Goal: Use online tool/utility: Utilize a website feature to perform a specific function

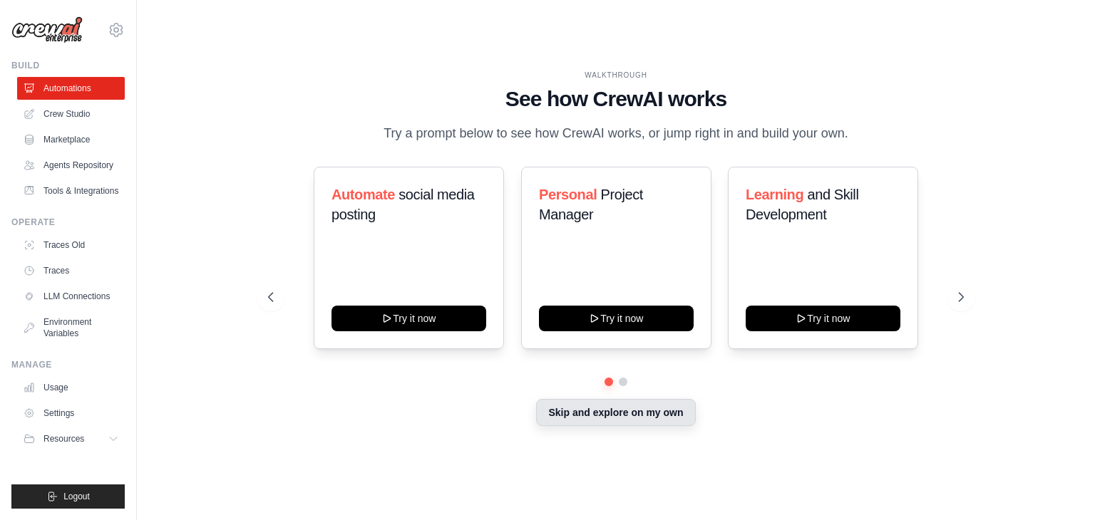
click at [582, 423] on button "Skip and explore on my own" at bounding box center [615, 412] width 159 height 27
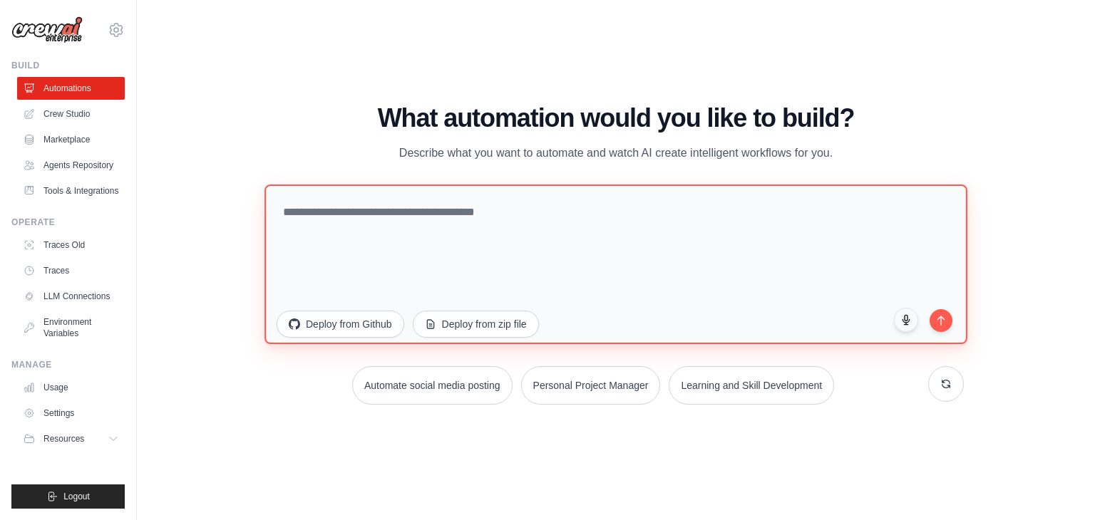
click at [371, 217] on textarea at bounding box center [615, 265] width 703 height 160
paste textarea "**********"
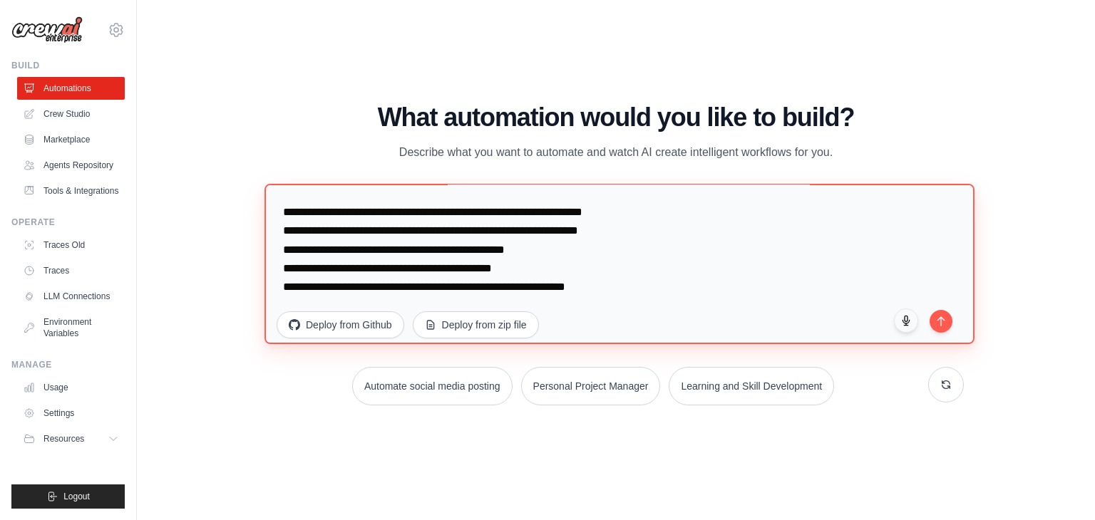
scroll to position [222, 0]
paste textarea "**********"
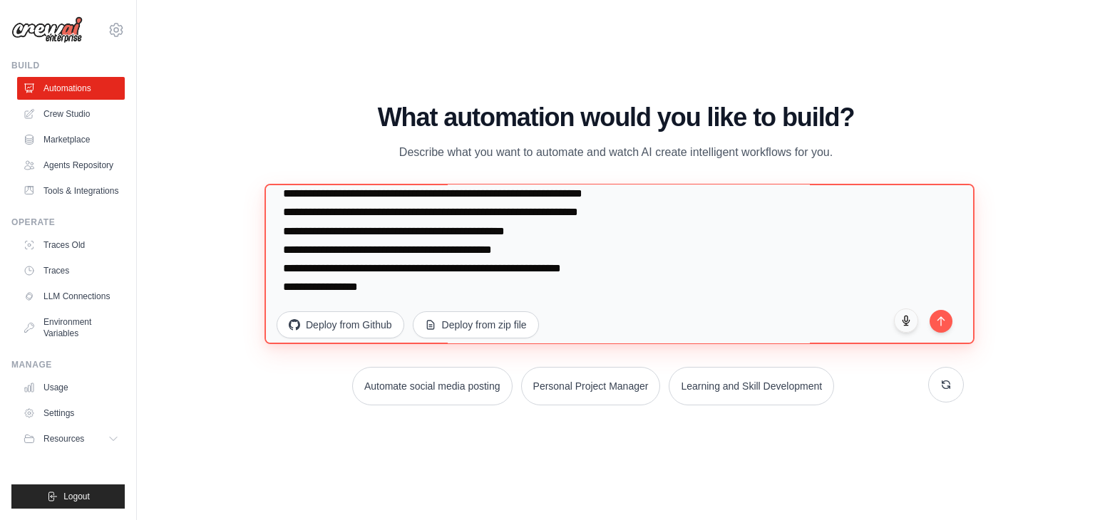
paste textarea "**********"
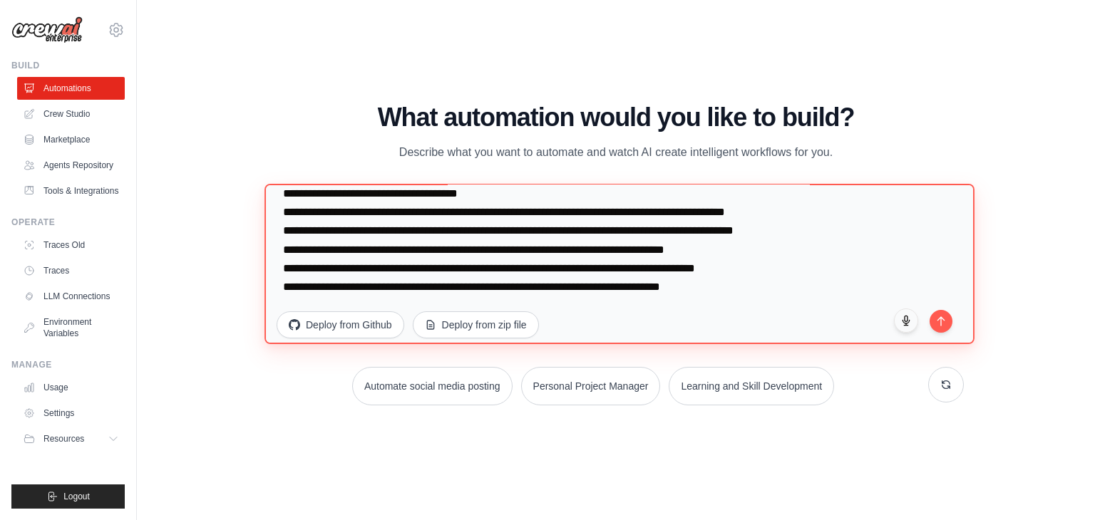
scroll to position [377, 0]
paste textarea "**********"
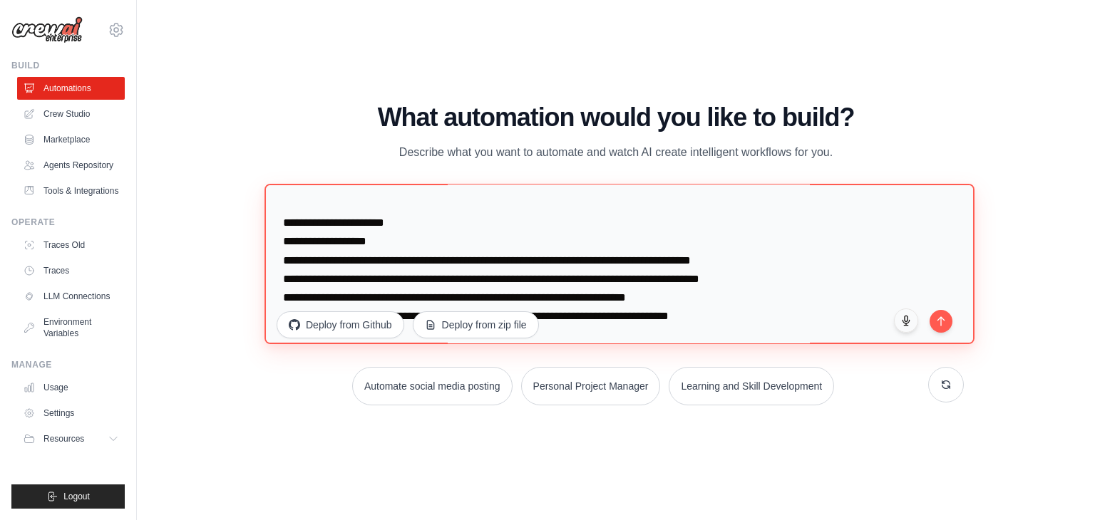
scroll to position [488, 0]
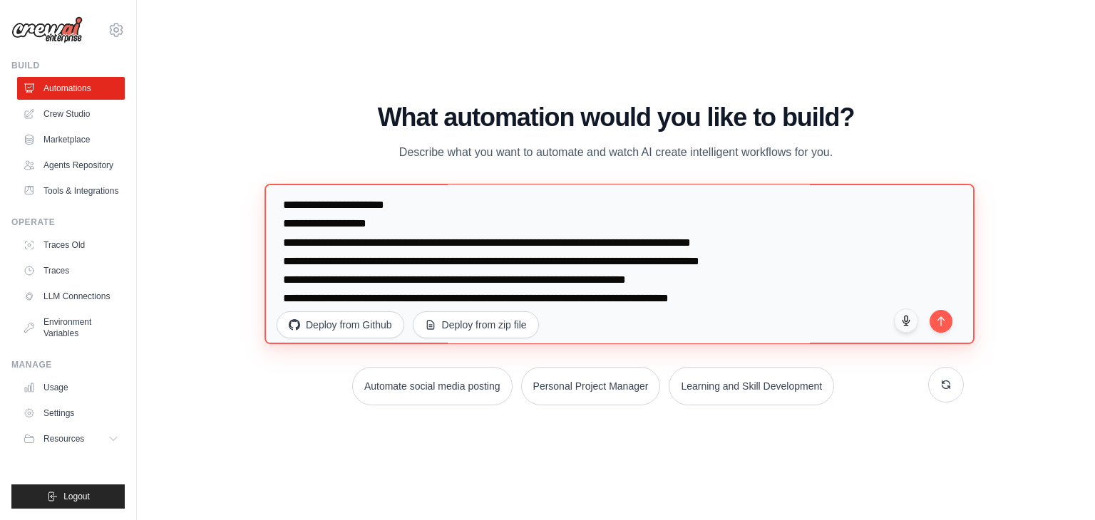
paste textarea "**********"
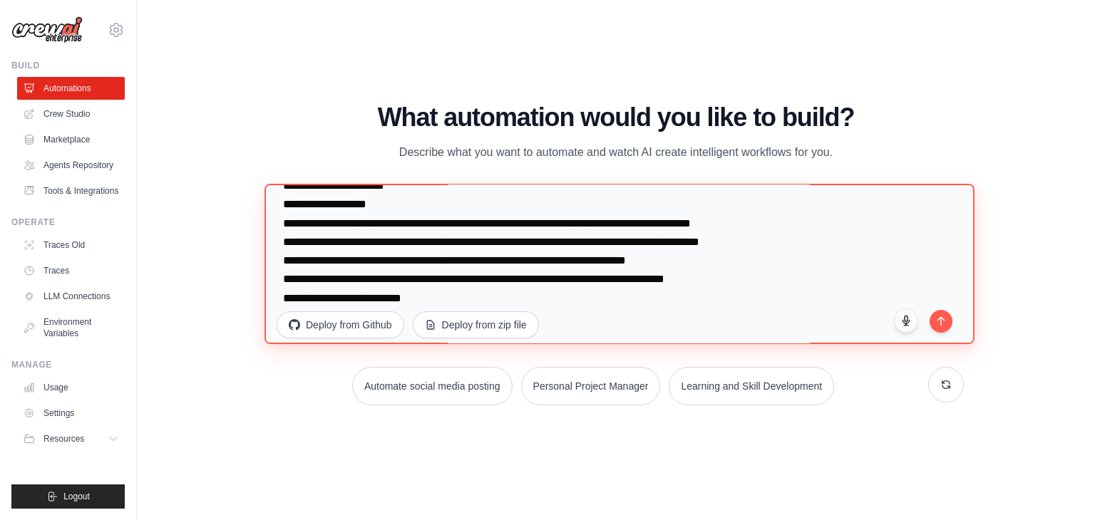
scroll to position [525, 0]
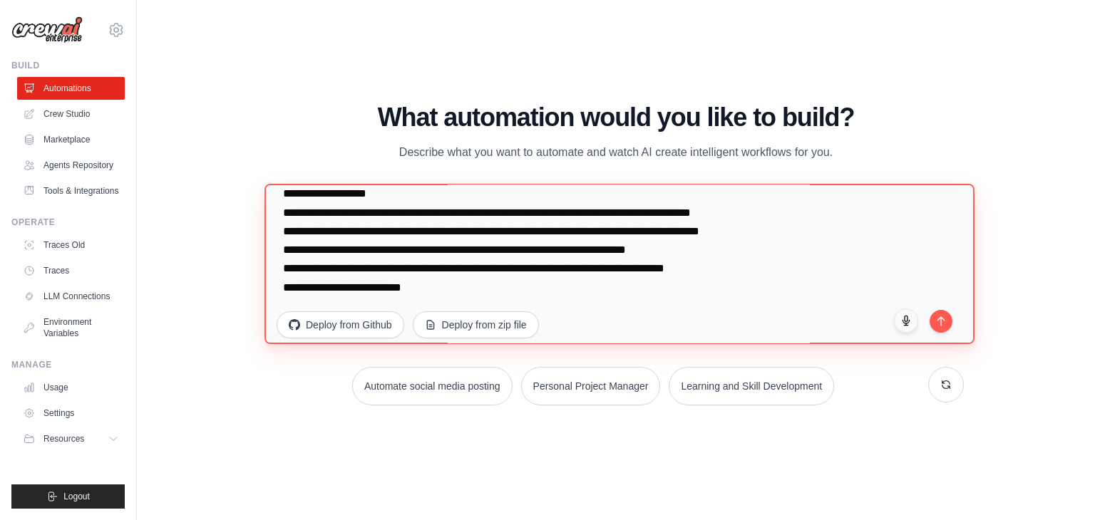
paste textarea "**********"
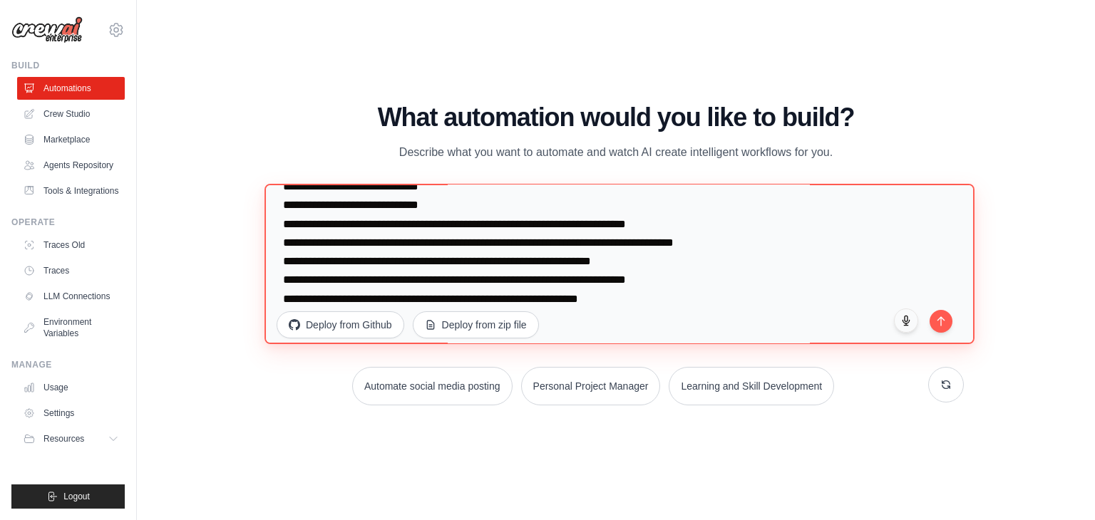
scroll to position [656, 0]
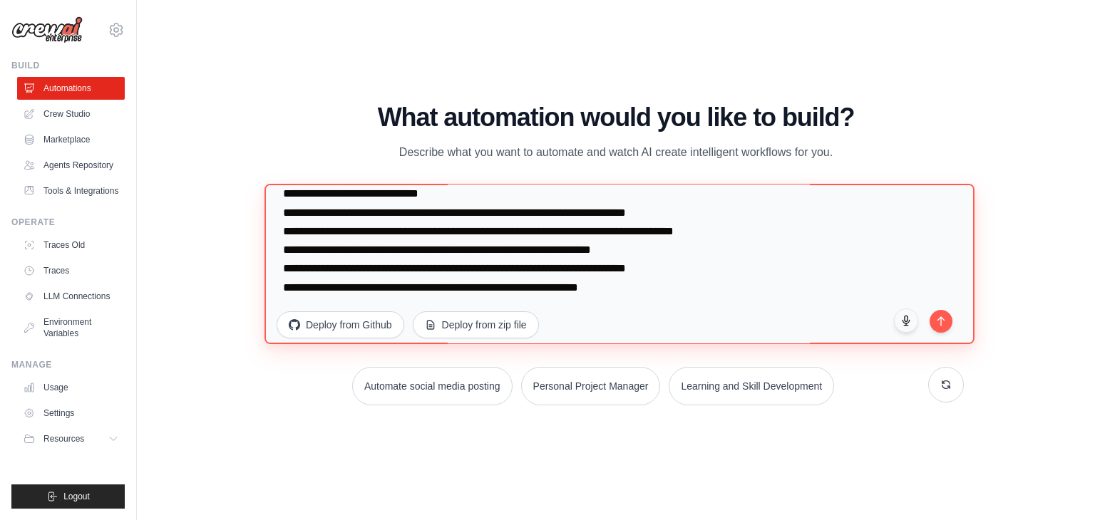
paste textarea "**********"
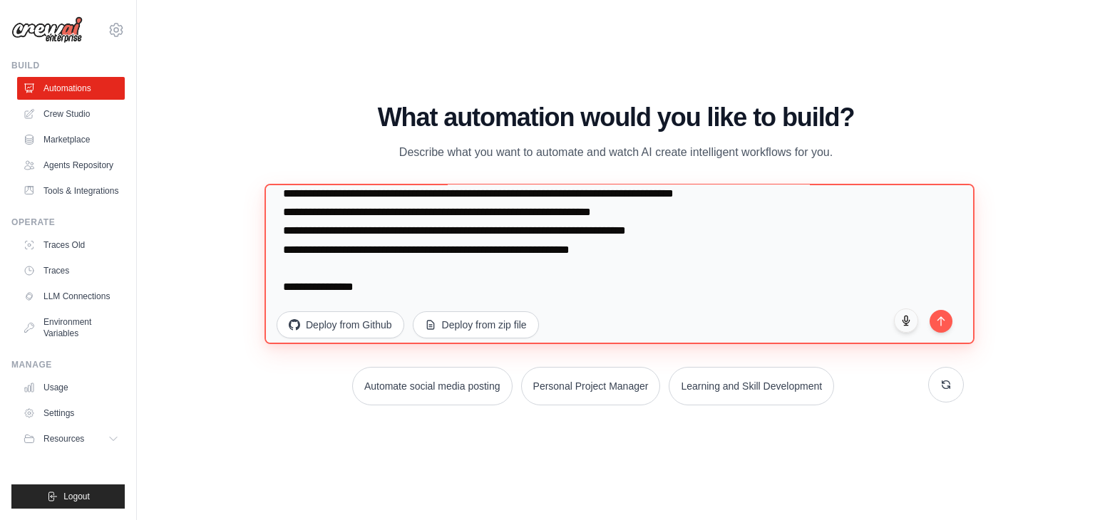
scroll to position [722, 0]
paste textarea "**********"
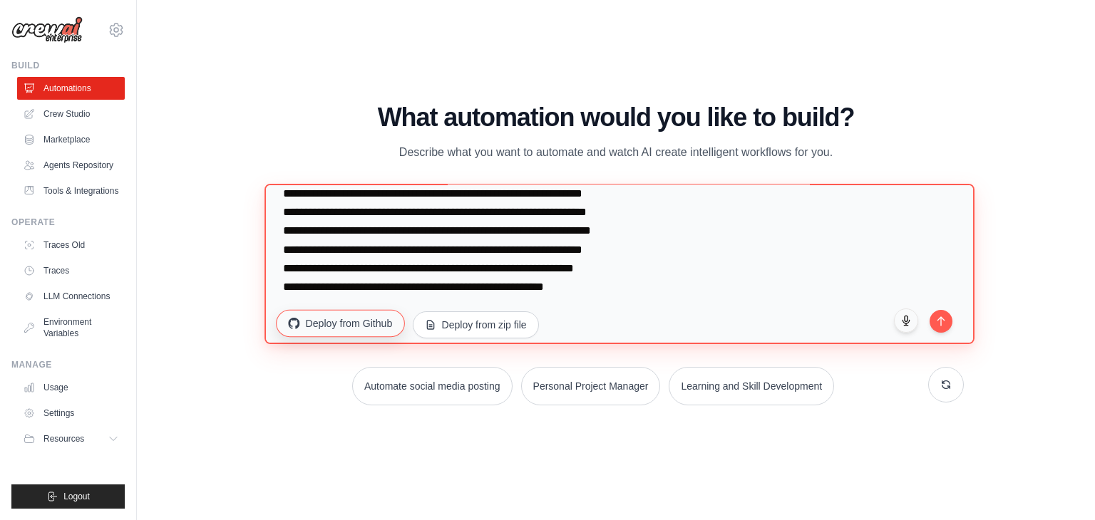
scroll to position [859, 0]
paste textarea "**********"
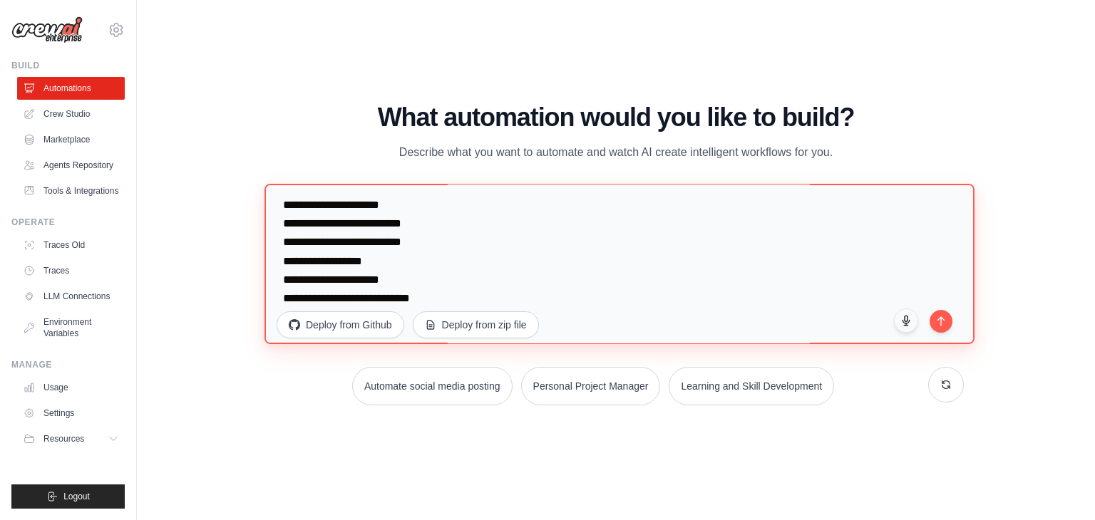
scroll to position [3547, 0]
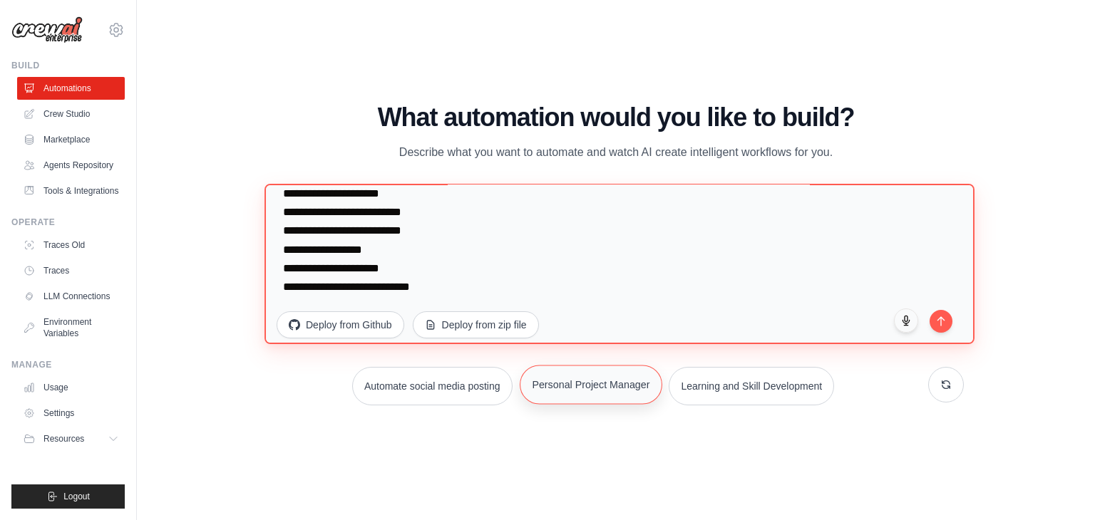
paste textarea "**********"
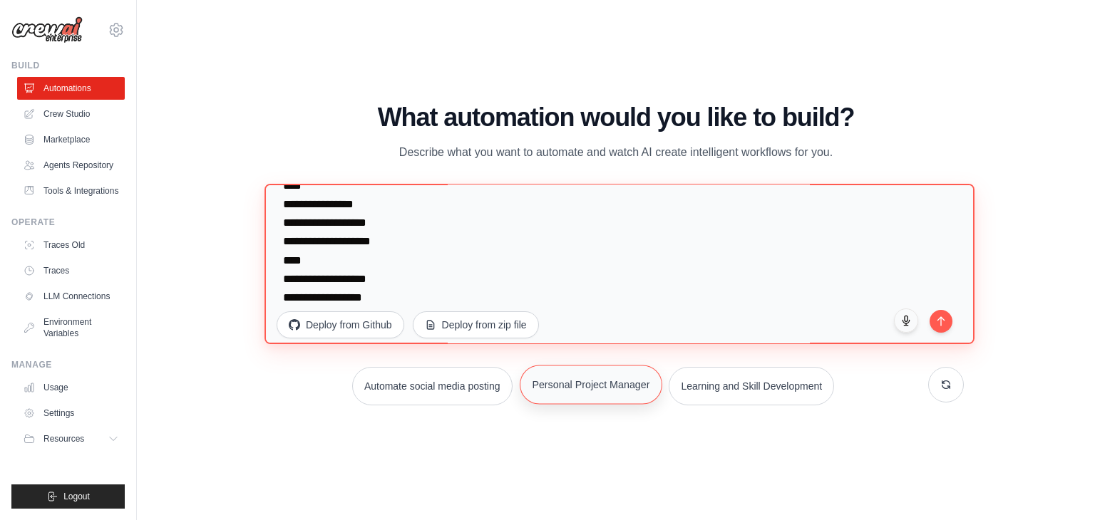
scroll to position [4269, 0]
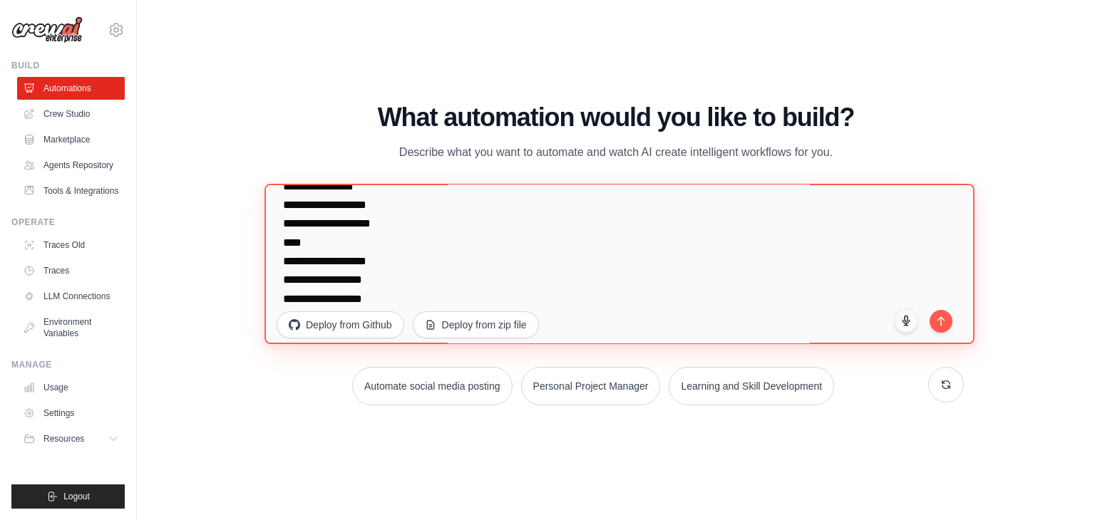
paste textarea "**********"
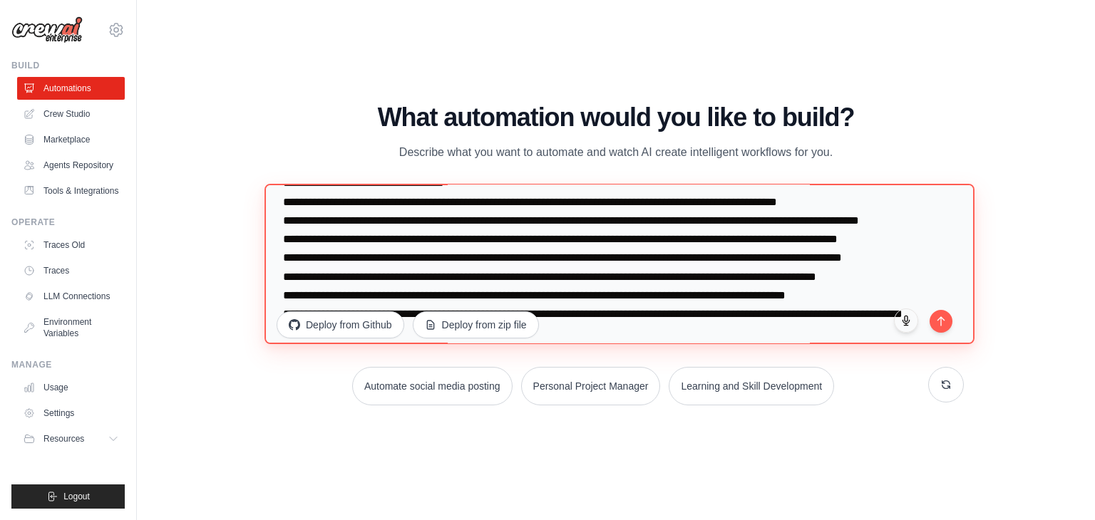
scroll to position [4614, 0]
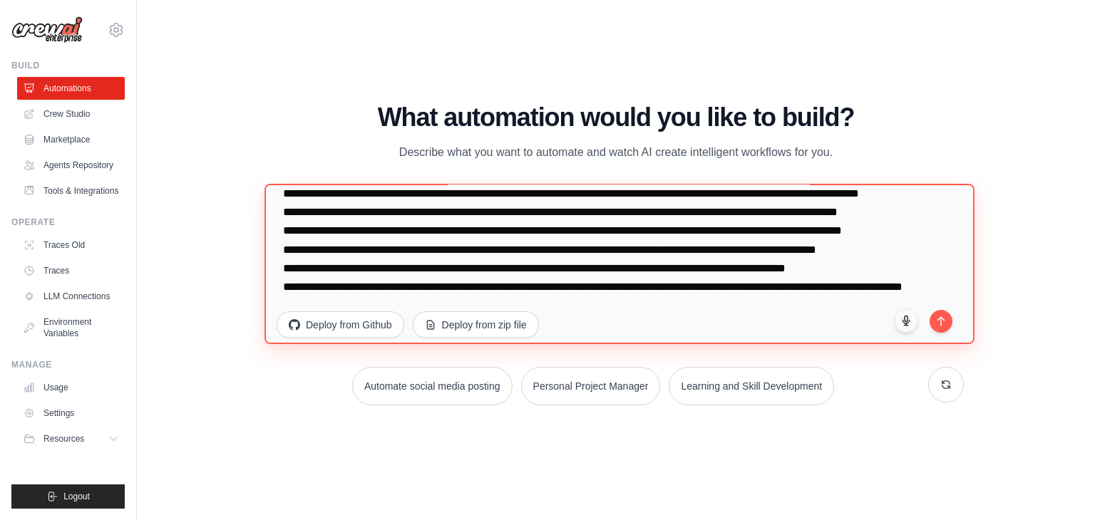
paste textarea "**********"
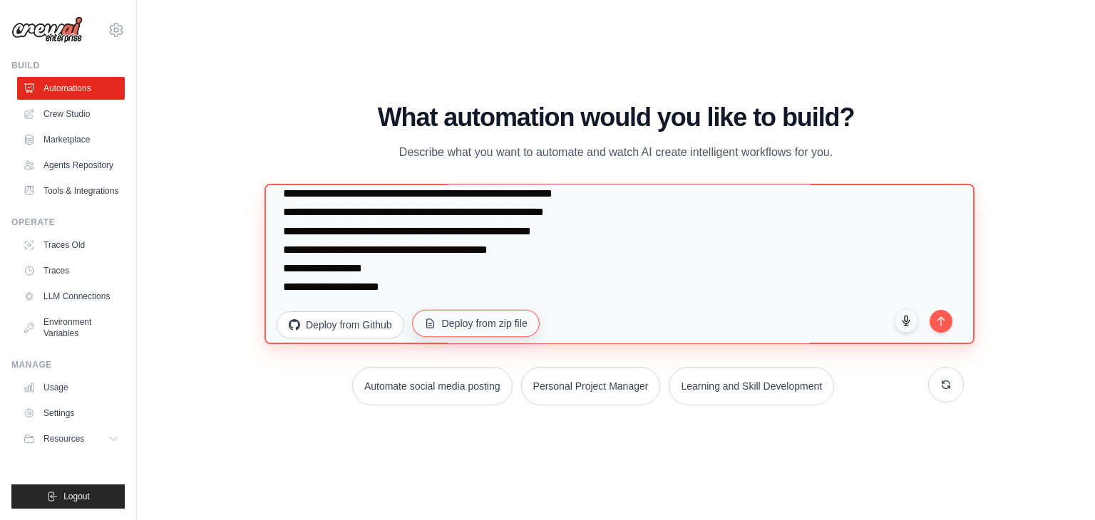
scroll to position [5215, 0]
paste textarea "**********"
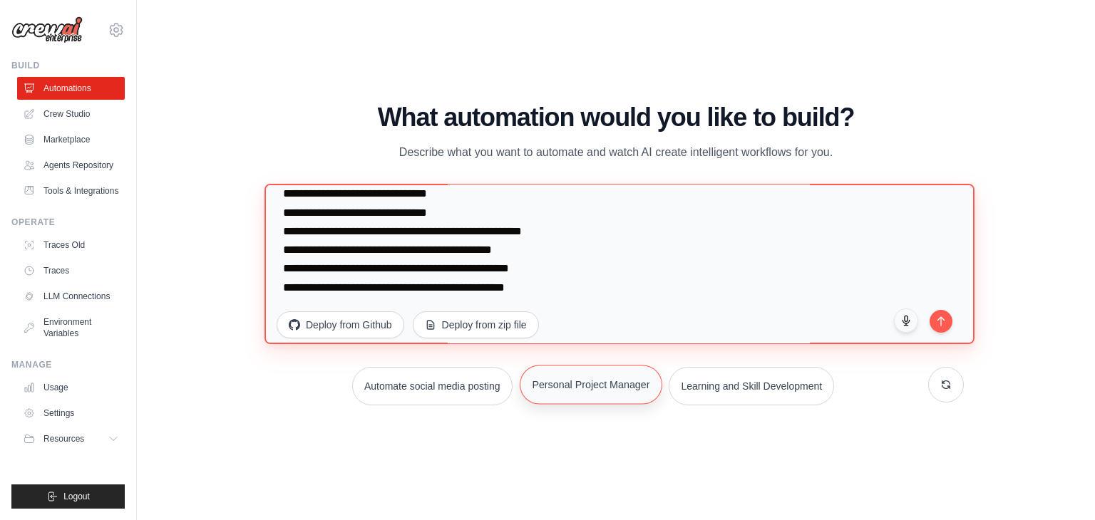
scroll to position [5400, 0]
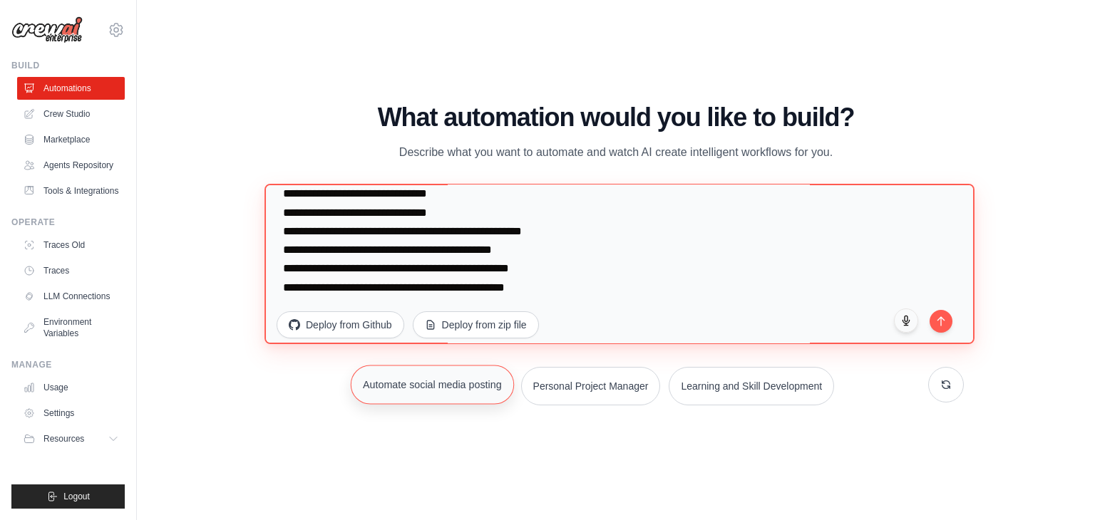
paste textarea "**********"
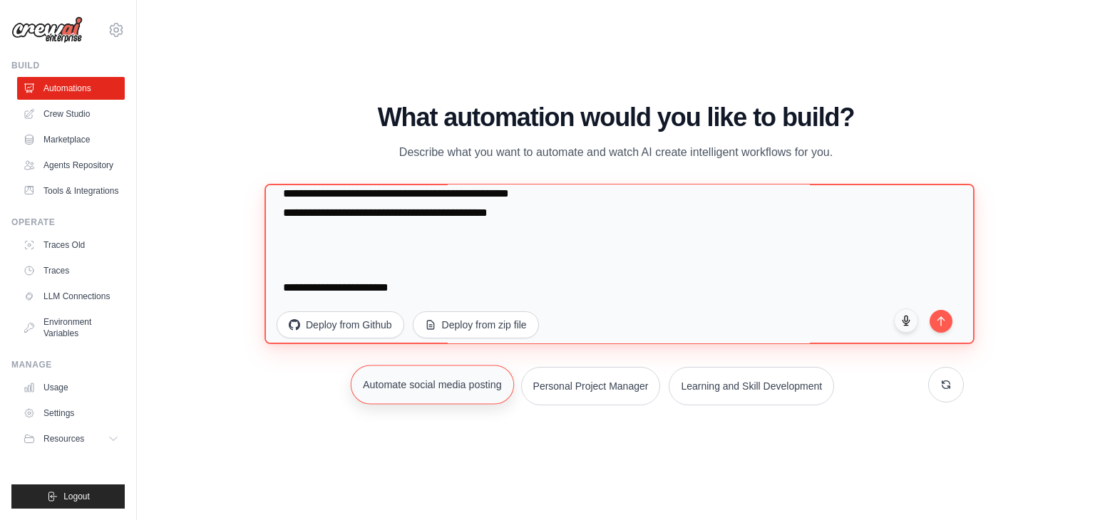
scroll to position [5418, 0]
paste textarea "**********"
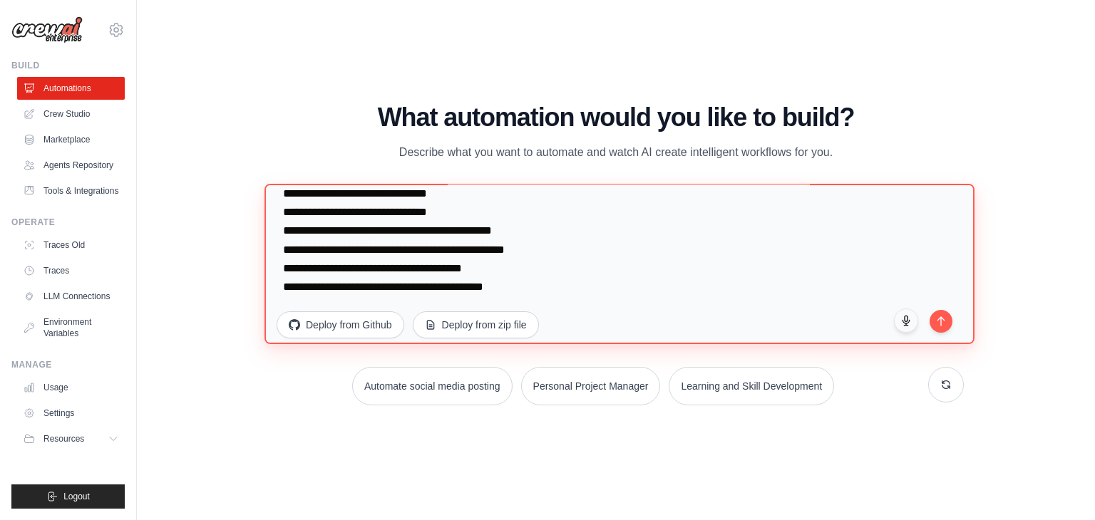
scroll to position [5597, 0]
click at [510, 262] on textarea at bounding box center [619, 264] width 710 height 161
paste textarea "**********"
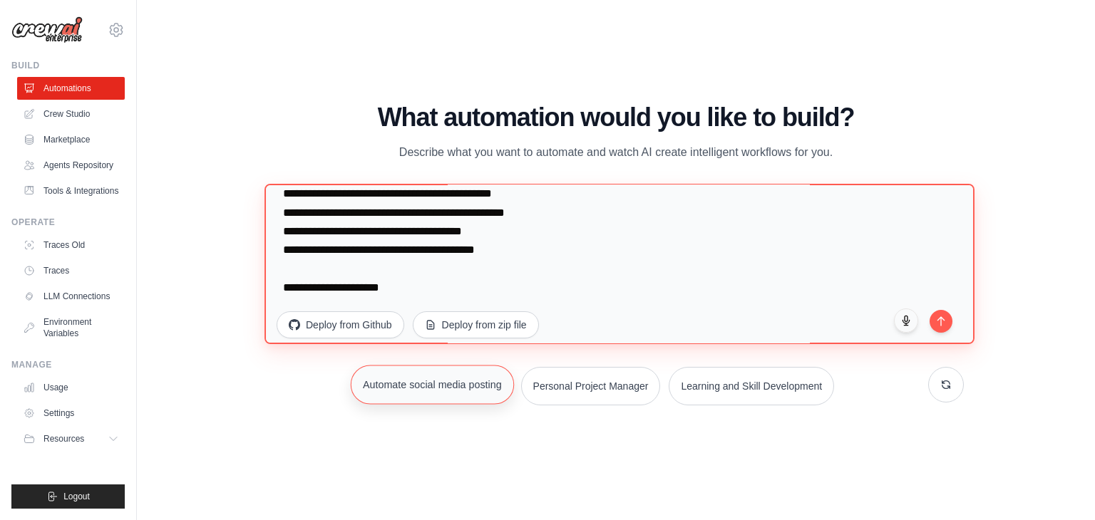
paste textarea "**********"
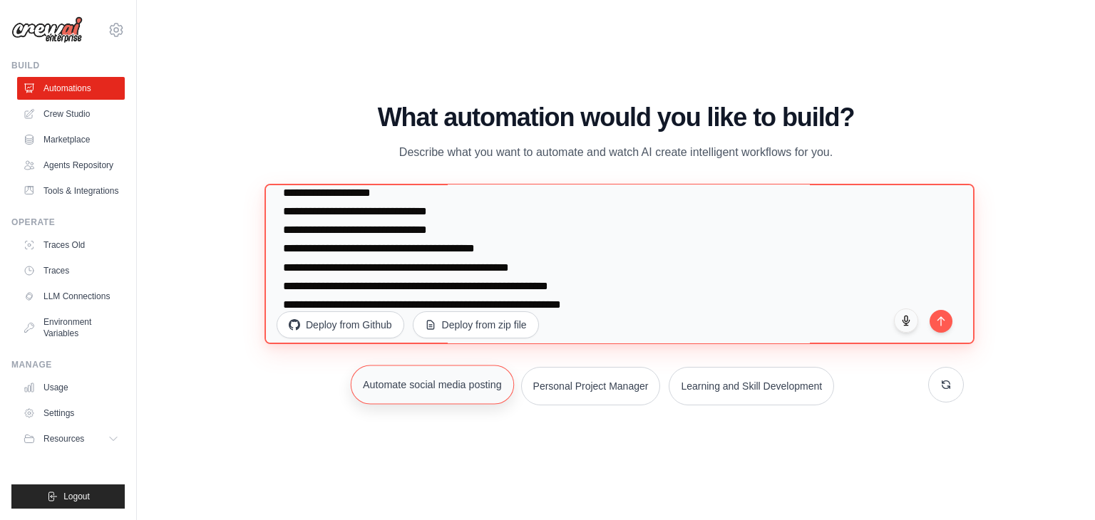
scroll to position [5697, 0]
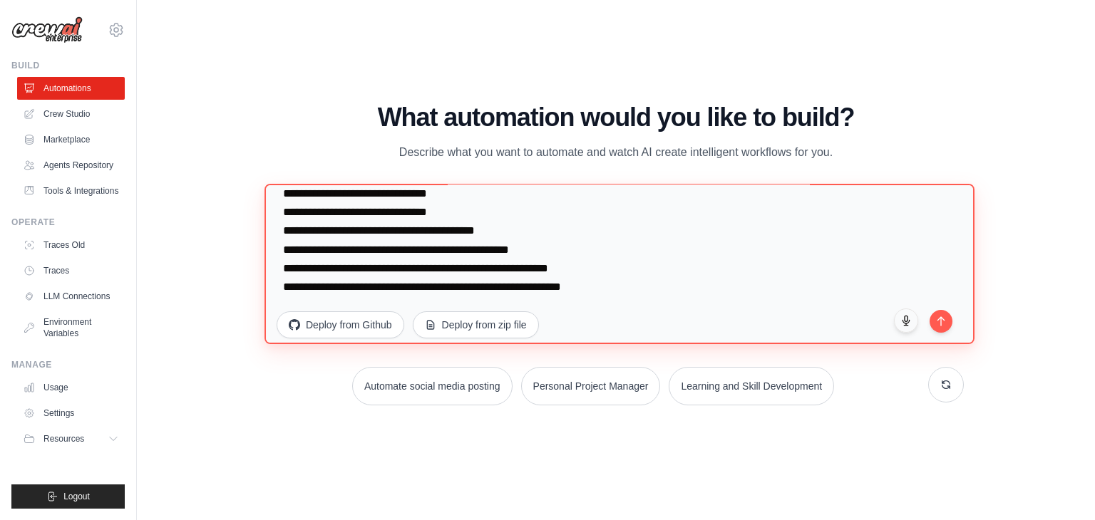
paste textarea "**********"
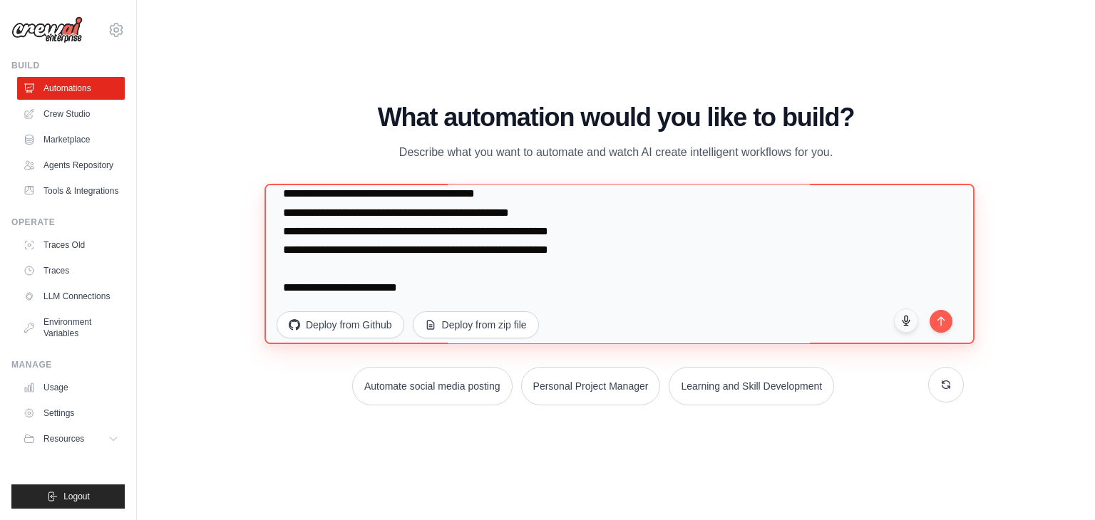
scroll to position [5714, 0]
paste textarea "**********"
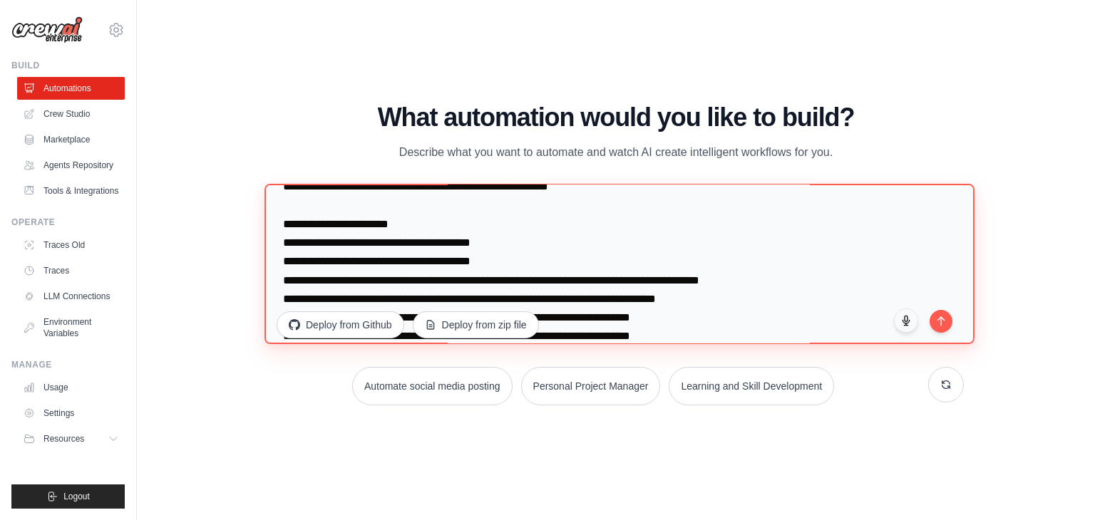
scroll to position [5863, 0]
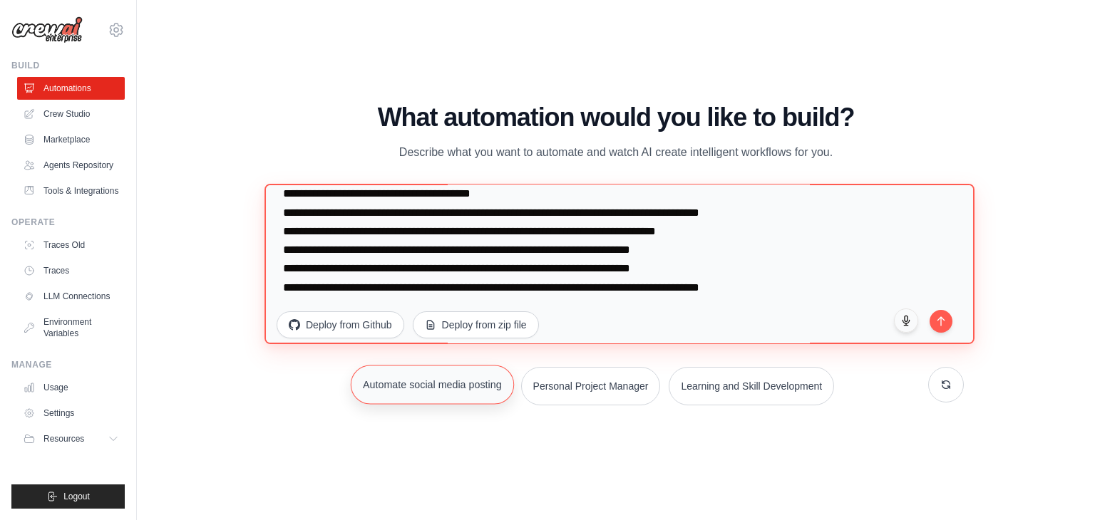
paste textarea "**********"
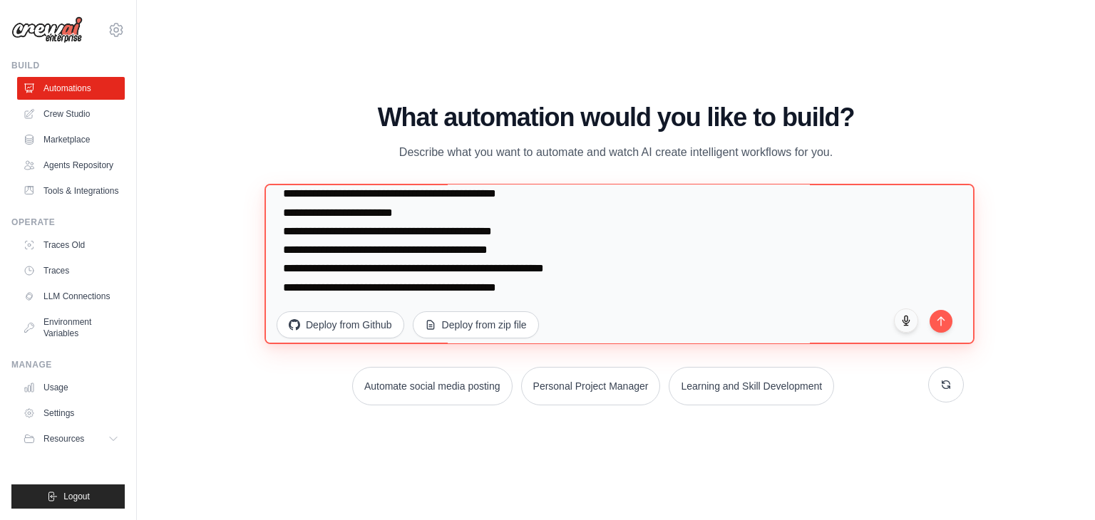
scroll to position [6270, 0]
type textarea "**********"
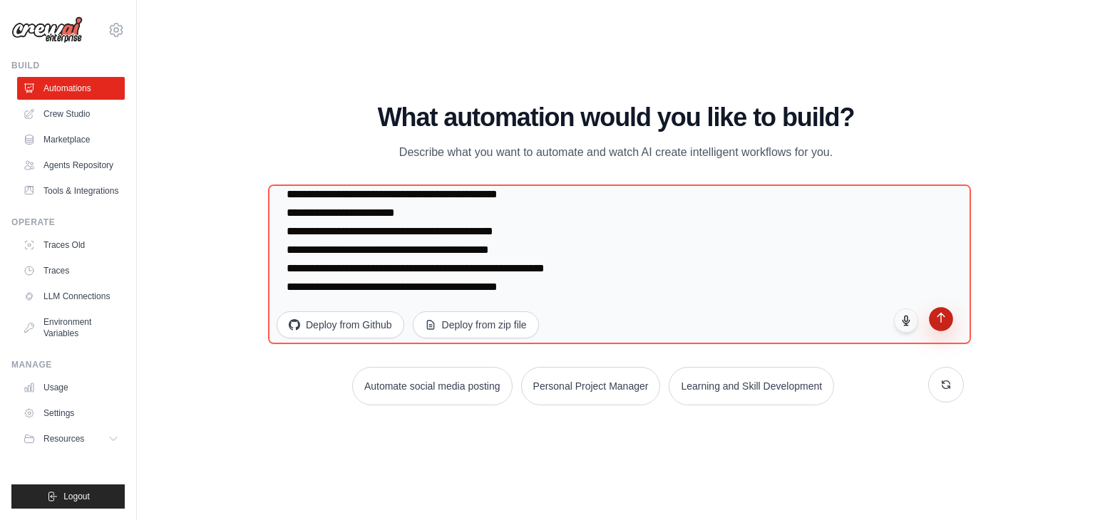
click at [936, 325] on button "submit" at bounding box center [941, 319] width 24 height 24
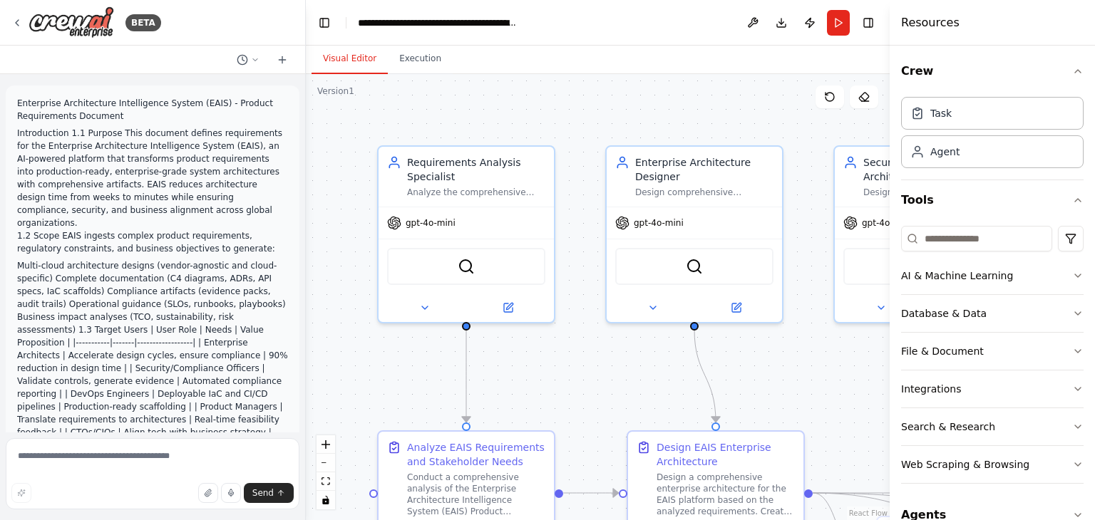
scroll to position [3913, 0]
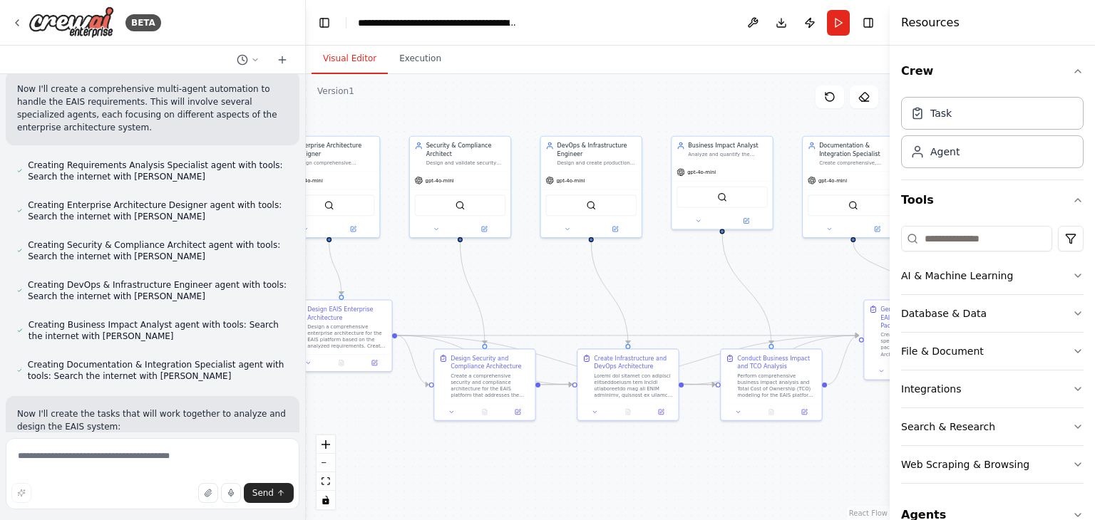
drag, startPoint x: 595, startPoint y: 322, endPoint x: 282, endPoint y: 260, distance: 319.7
click at [282, 260] on div "BETA Enterprise Architecture Intelligence System (EAIS) - Product Requirements …" at bounding box center [547, 260] width 1095 height 520
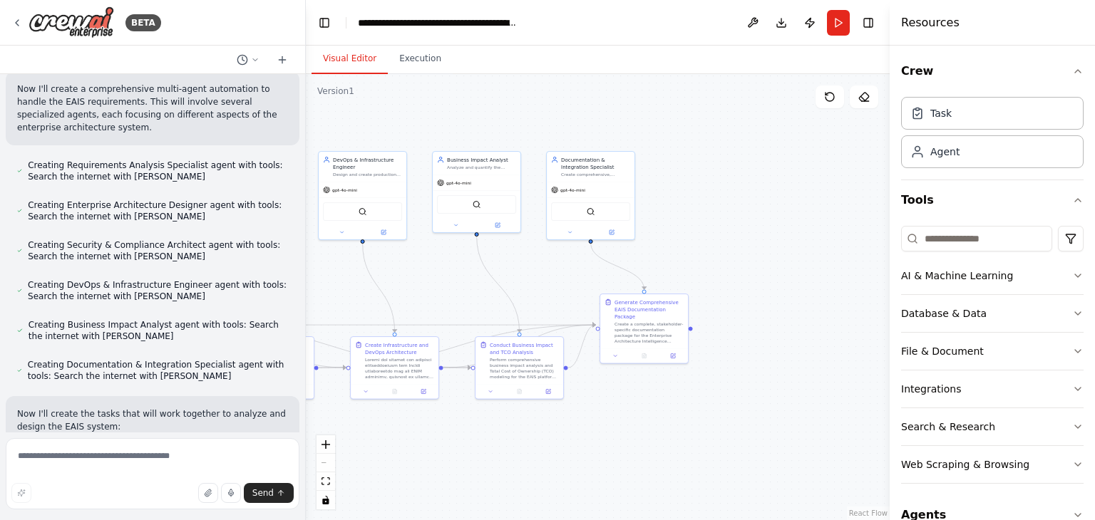
drag, startPoint x: 659, startPoint y: 273, endPoint x: 420, endPoint y: 272, distance: 238.8
click at [420, 272] on div ".deletable-edge-delete-btn { width: 20px; height: 20px; border: 0px solid #ffff…" at bounding box center [598, 297] width 584 height 446
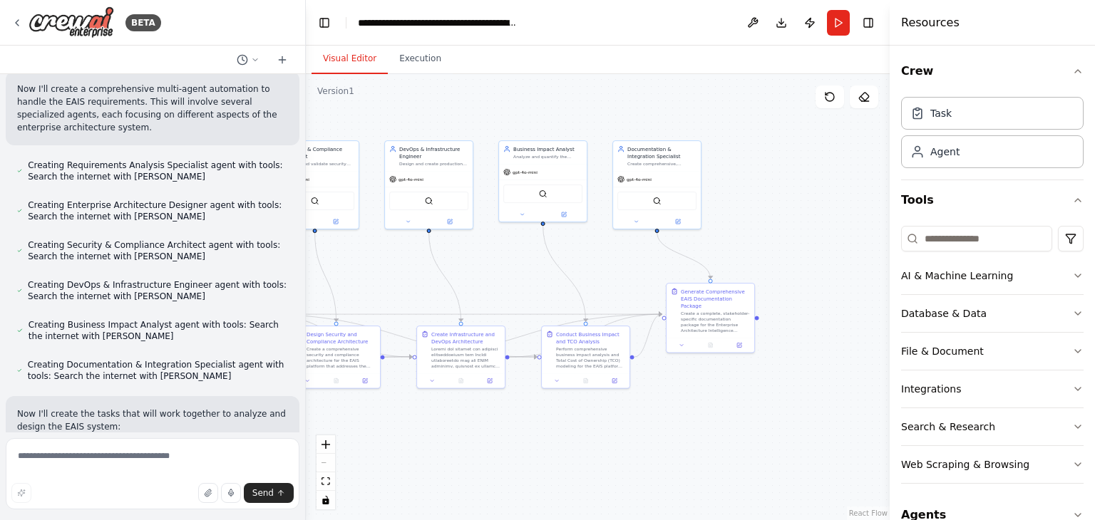
drag, startPoint x: 617, startPoint y: 417, endPoint x: 825, endPoint y: 402, distance: 208.0
click at [830, 405] on div ".deletable-edge-delete-btn { width: 20px; height: 20px; border: 0px solid #ffff…" at bounding box center [598, 297] width 584 height 446
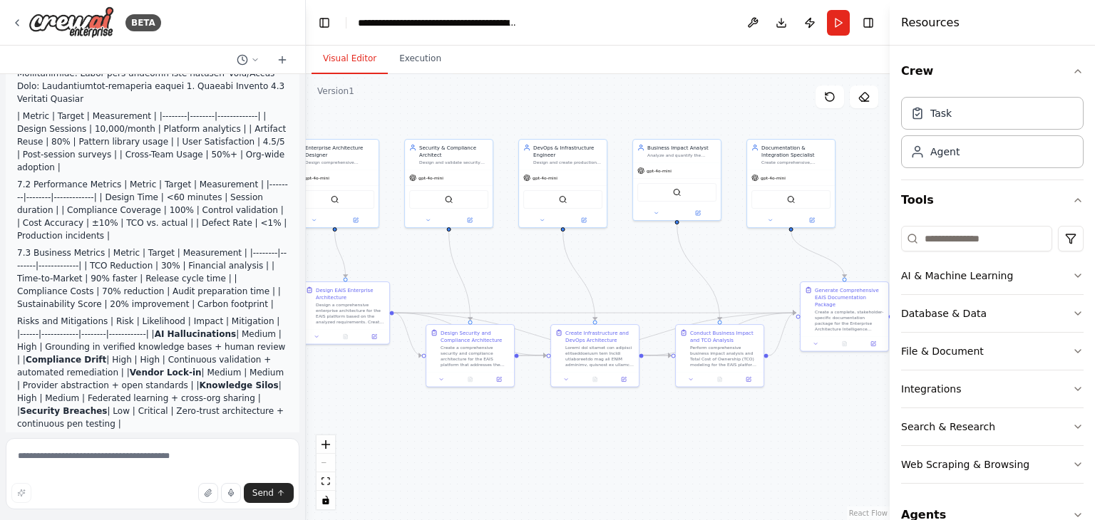
scroll to position [2915, 0]
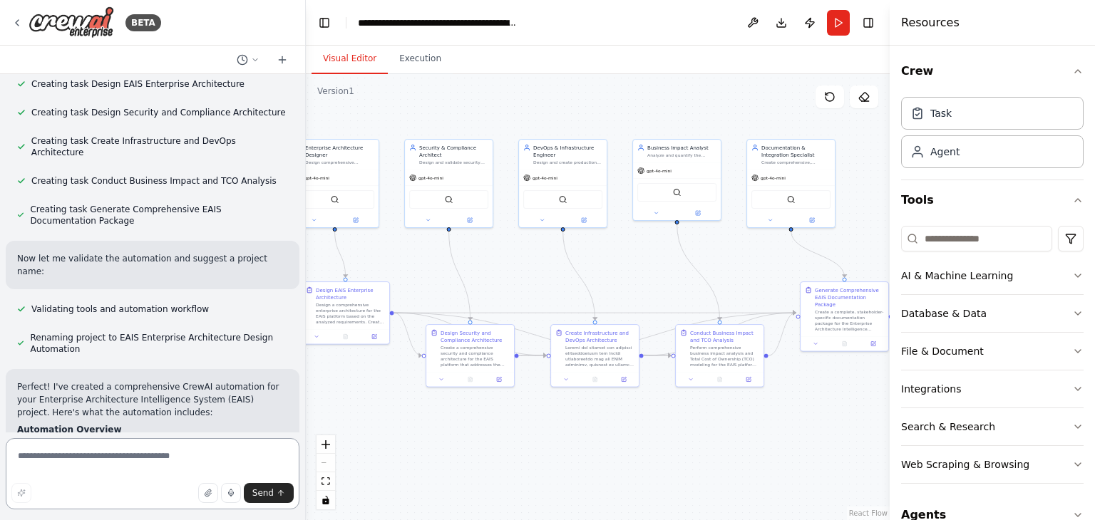
click at [48, 457] on textarea at bounding box center [153, 473] width 294 height 71
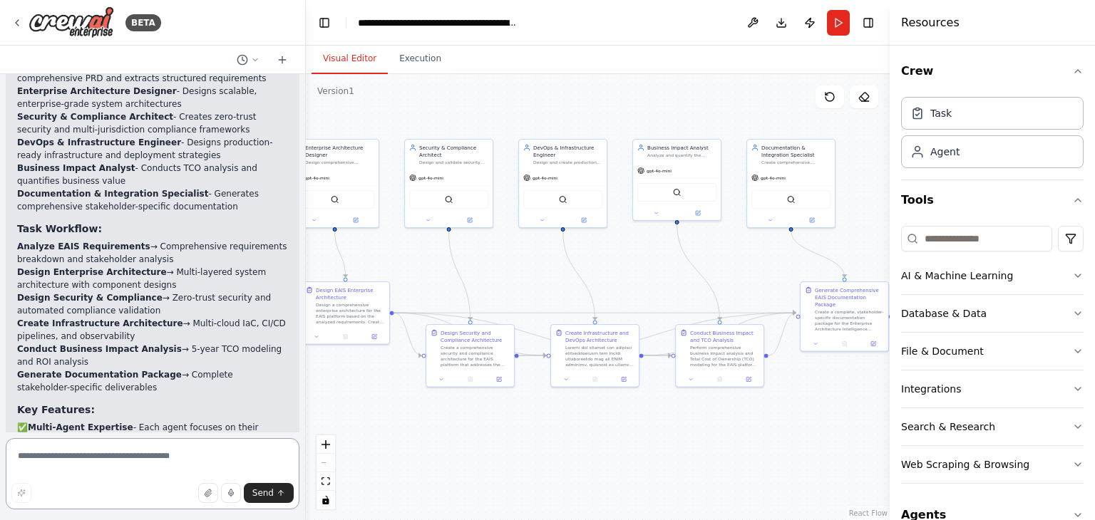
scroll to position [4790, 0]
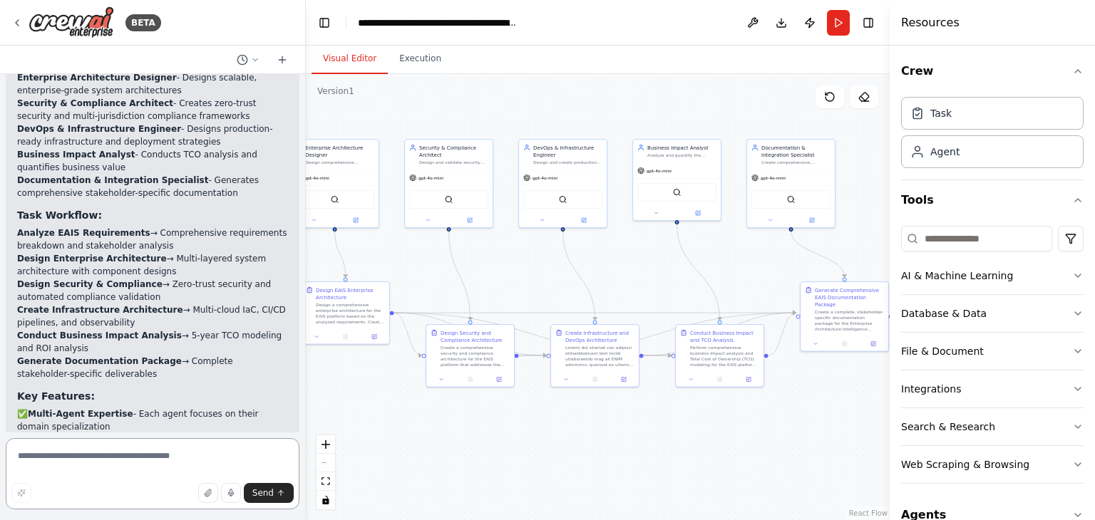
click at [38, 460] on textarea at bounding box center [153, 473] width 294 height 71
type textarea "*"
type textarea "**********"
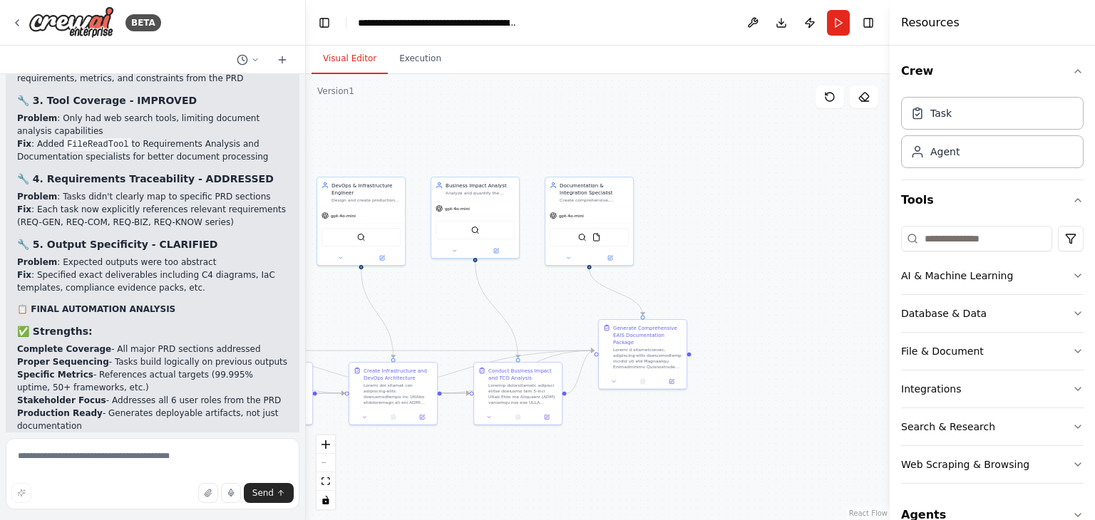
scroll to position [6942, 0]
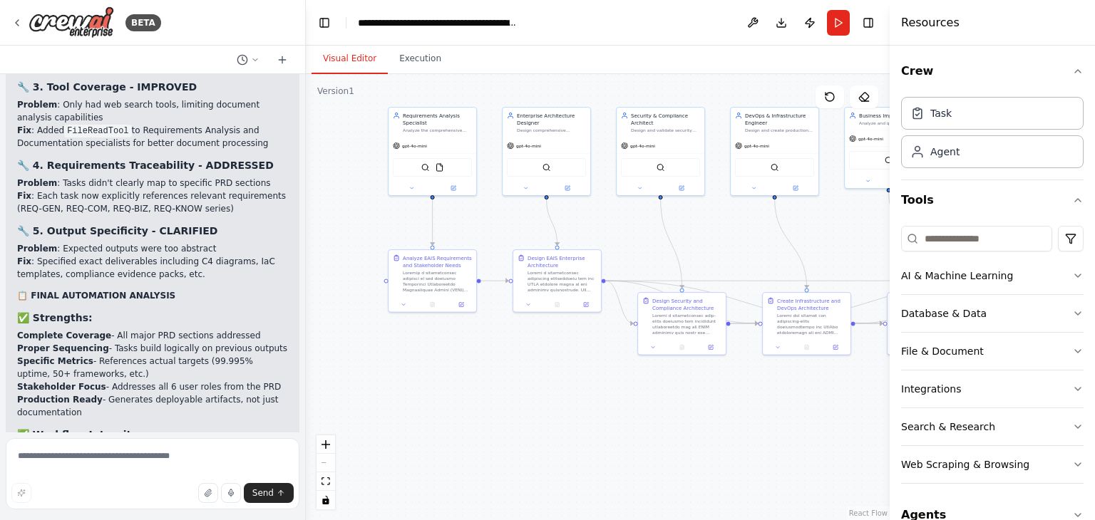
drag, startPoint x: 664, startPoint y: 249, endPoint x: 875, endPoint y: 217, distance: 214.1
click at [875, 217] on div ".deletable-edge-delete-btn { width: 20px; height: 20px; border: 0px solid #ffff…" at bounding box center [598, 297] width 584 height 446
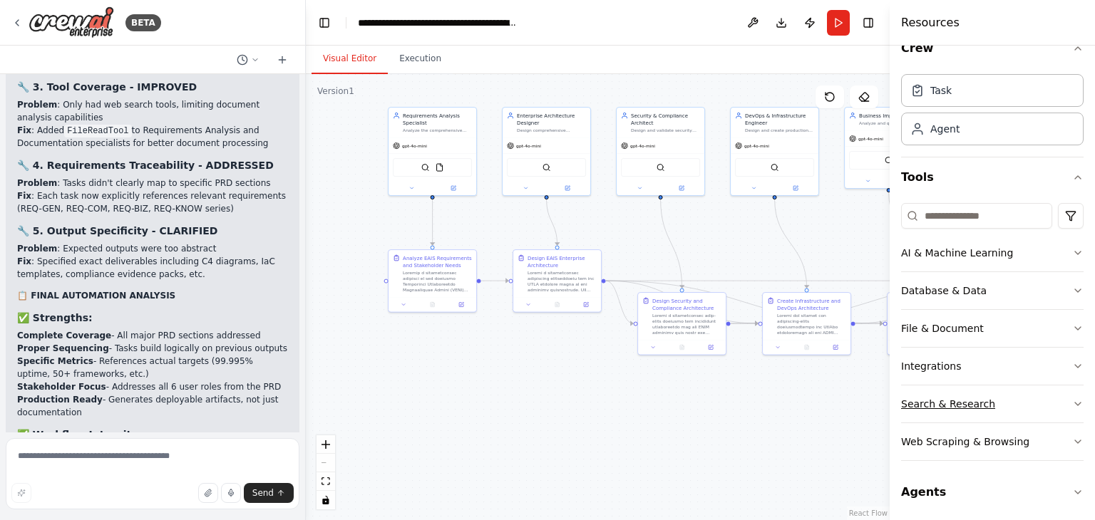
scroll to position [25, 0]
click at [982, 488] on button "Agents" at bounding box center [992, 490] width 182 height 40
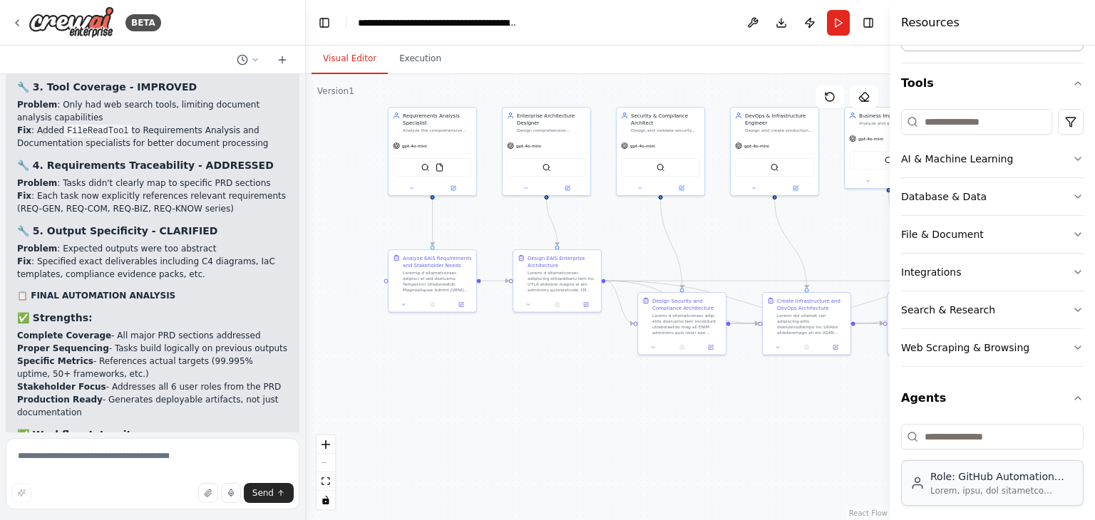
scroll to position [125, 0]
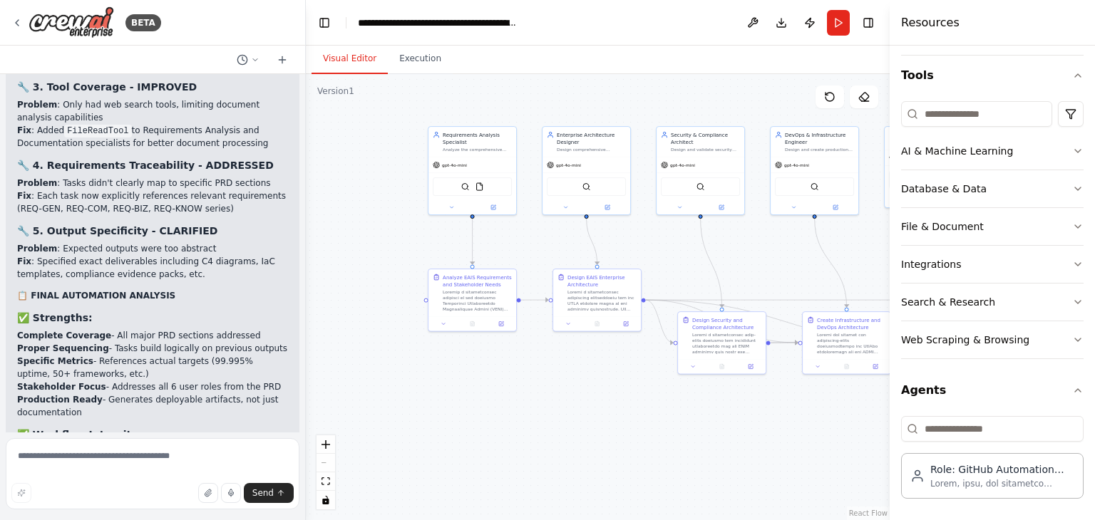
drag, startPoint x: 640, startPoint y: 446, endPoint x: 680, endPoint y: 465, distance: 44.0
click at [680, 465] on div ".deletable-edge-delete-btn { width: 20px; height: 20px; border: 0px solid #ffff…" at bounding box center [598, 297] width 584 height 446
click at [962, 382] on button "Agents" at bounding box center [992, 391] width 182 height 40
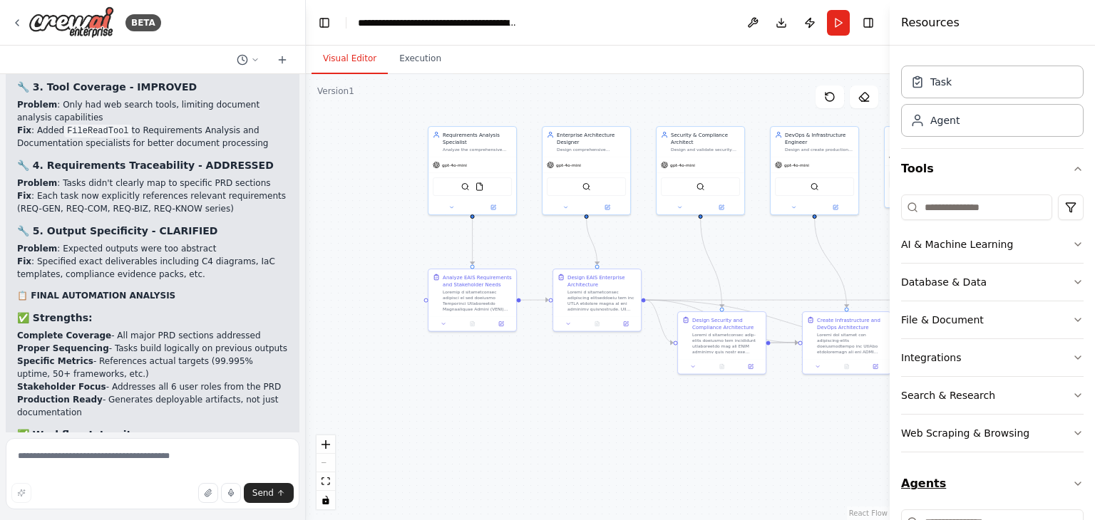
scroll to position [25, 0]
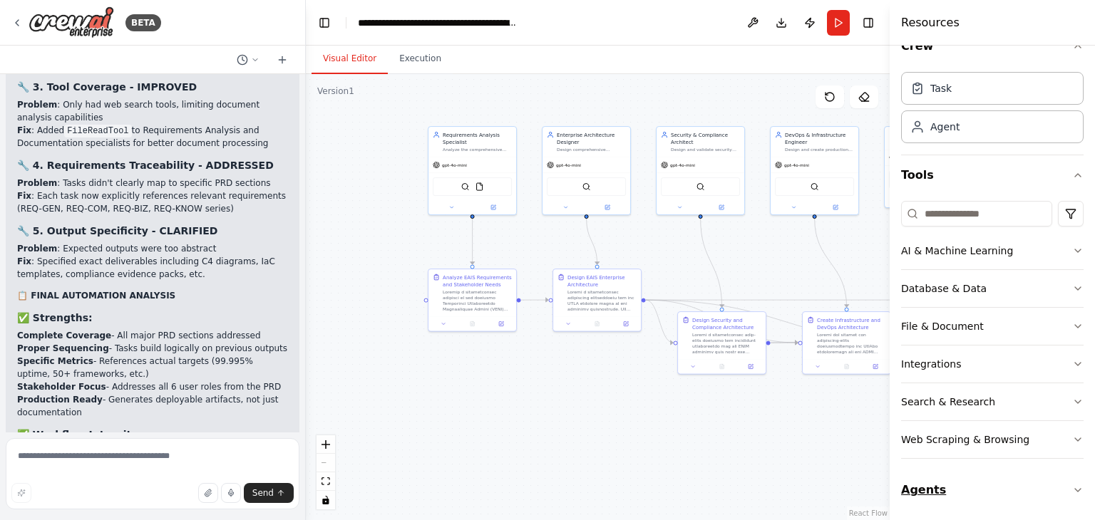
click at [1011, 490] on button "Agents" at bounding box center [992, 490] width 182 height 40
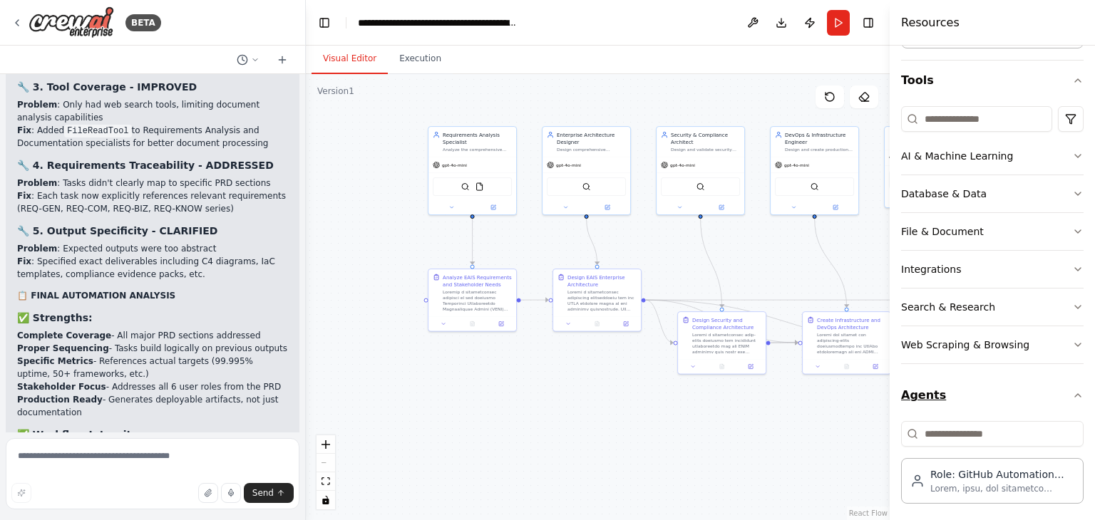
scroll to position [125, 0]
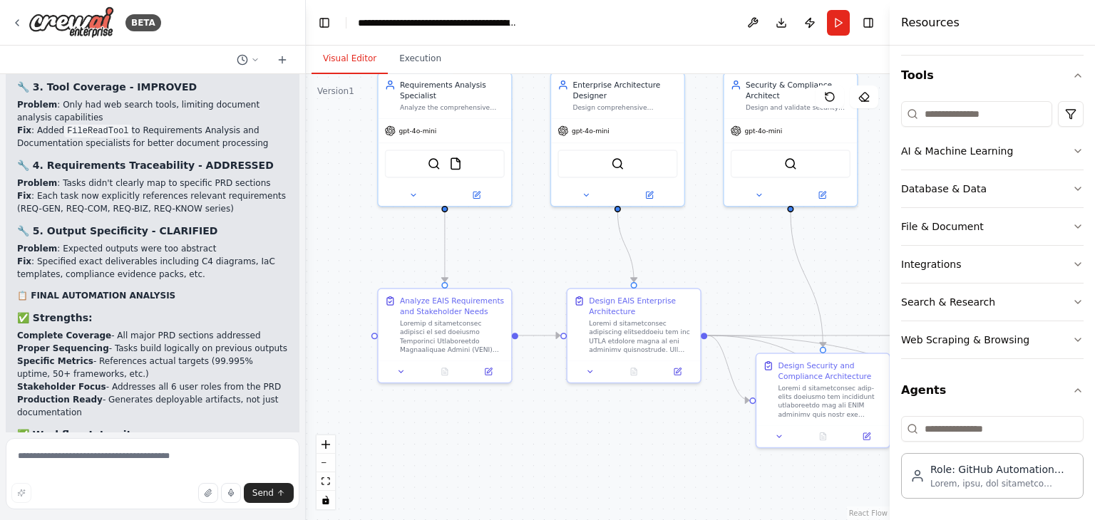
drag, startPoint x: 510, startPoint y: 395, endPoint x: 507, endPoint y: 473, distance: 78.5
click at [507, 473] on div ".deletable-edge-delete-btn { width: 20px; height: 20px; border: 0px solid #ffff…" at bounding box center [598, 297] width 584 height 446
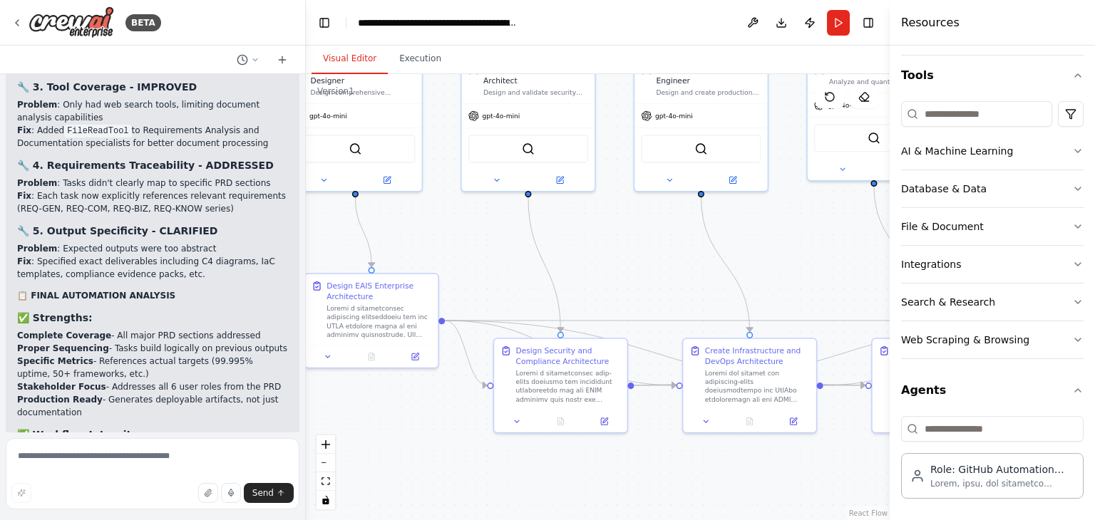
drag, startPoint x: 541, startPoint y: 227, endPoint x: 278, endPoint y: 212, distance: 263.4
click at [278, 212] on div "BETA Enterprise Architecture Intelligence System (EAIS) - Product Requirements …" at bounding box center [547, 260] width 1095 height 520
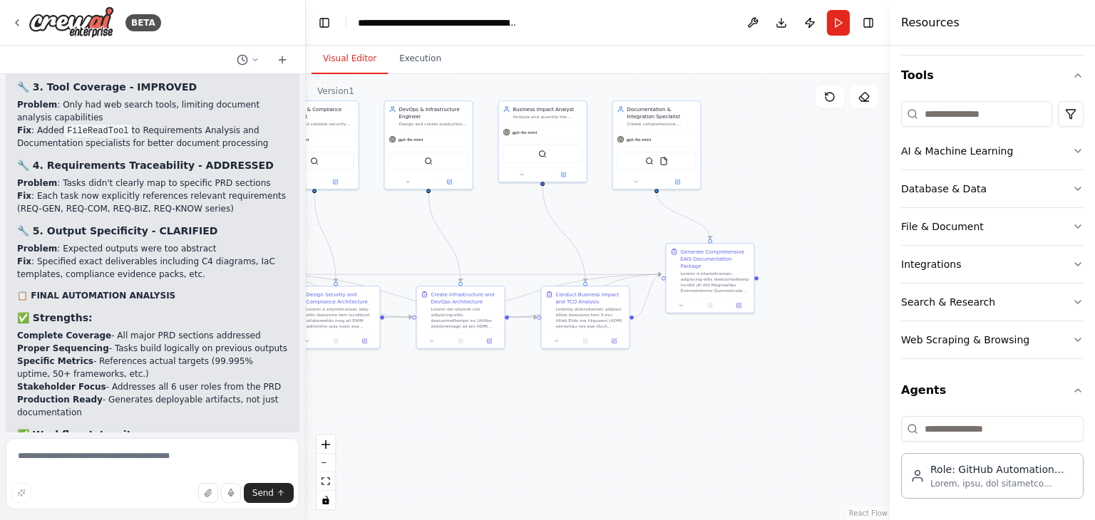
drag, startPoint x: 726, startPoint y: 212, endPoint x: 497, endPoint y: 201, distance: 229.8
click at [497, 201] on div ".deletable-edge-delete-btn { width: 20px; height: 20px; border: 0px solid #ffff…" at bounding box center [598, 297] width 584 height 446
click at [975, 480] on div at bounding box center [1002, 483] width 144 height 11
click at [974, 472] on div "Role: GitHub Automation Agent focused on recruiter-signal optimization across p…" at bounding box center [1002, 469] width 144 height 14
click at [975, 471] on div "Role: GitHub Automation Agent focused on recruiter-signal optimization across p…" at bounding box center [1002, 469] width 144 height 14
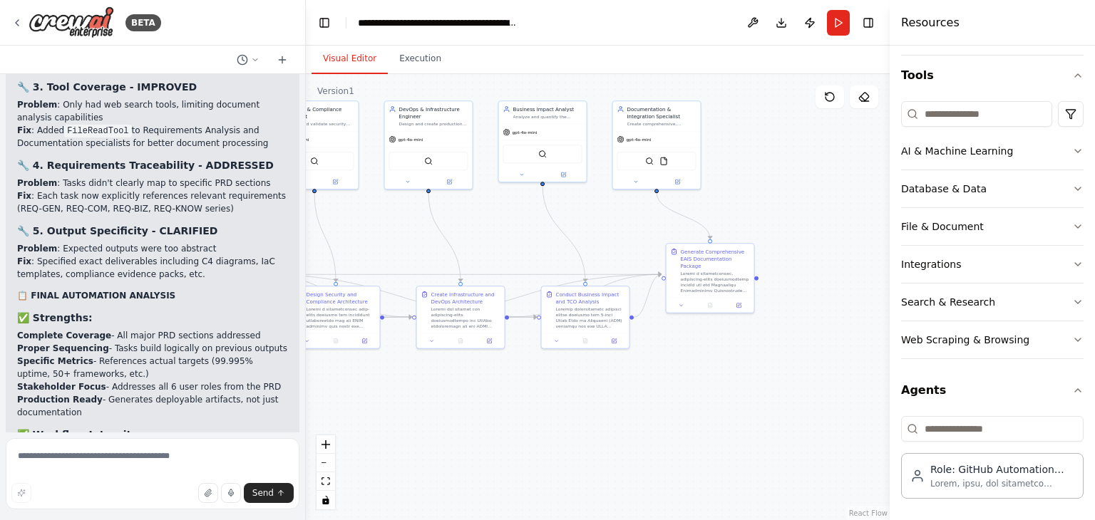
drag, startPoint x: 975, startPoint y: 471, endPoint x: 847, endPoint y: 448, distance: 129.6
click at [733, 429] on div "BETA Enterprise Architecture Intelligence System (EAIS) - Product Requirements …" at bounding box center [547, 260] width 1095 height 520
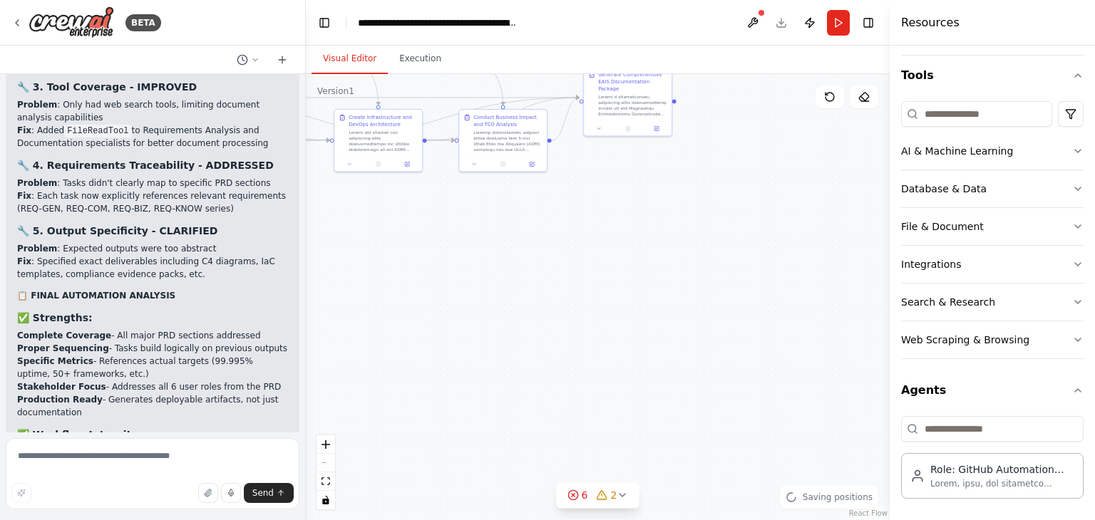
drag, startPoint x: 758, startPoint y: 433, endPoint x: 676, endPoint y: 257, distance: 194.9
click at [676, 257] on div ".deletable-edge-delete-btn { width: 20px; height: 20px; border: 0px solid #ffff…" at bounding box center [598, 297] width 584 height 446
click at [627, 494] on icon at bounding box center [622, 495] width 11 height 11
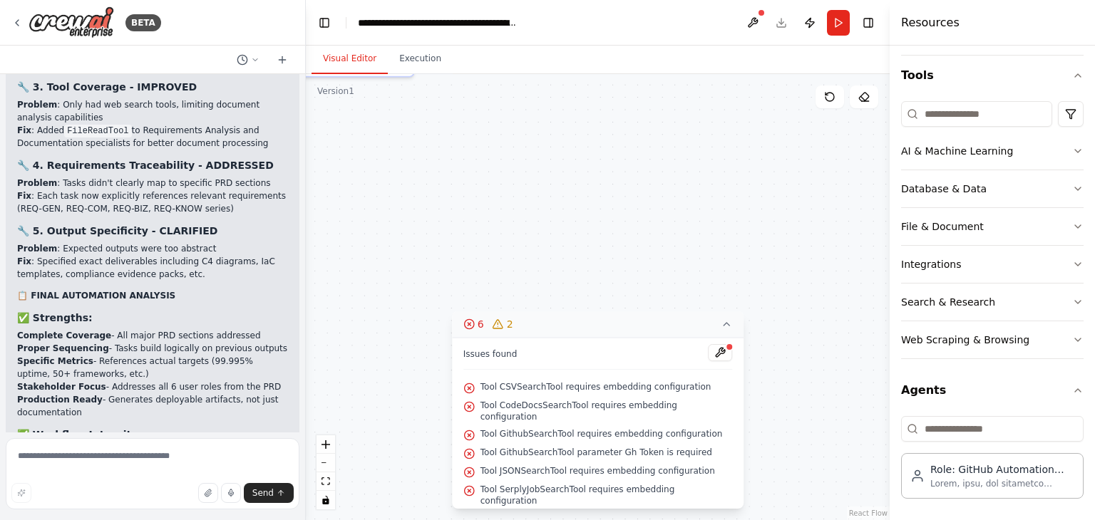
click at [657, 229] on div ".deletable-edge-delete-btn { width: 20px; height: 20px; border: 0px solid #ffff…" at bounding box center [598, 297] width 584 height 446
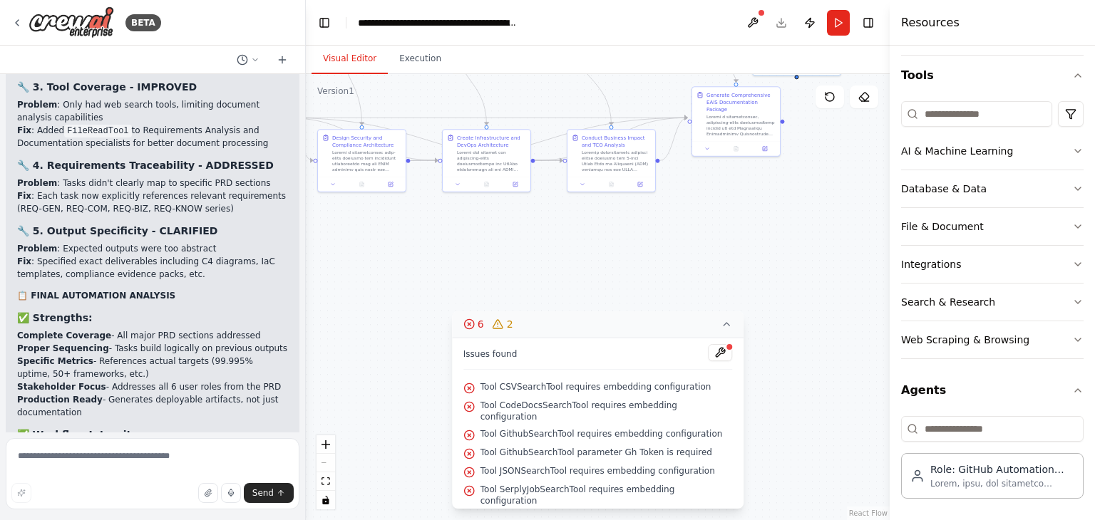
drag, startPoint x: 584, startPoint y: 249, endPoint x: 803, endPoint y: 322, distance: 229.9
click at [803, 322] on div ".deletable-edge-delete-btn { width: 20px; height: 20px; border: 0px solid #ffff…" at bounding box center [598, 297] width 584 height 446
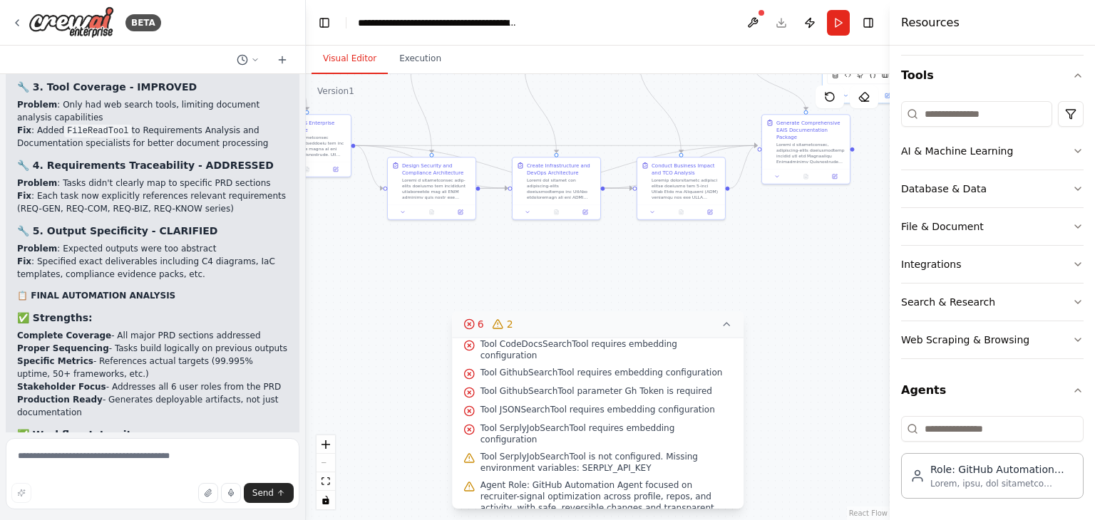
scroll to position [65, 0]
click at [721, 322] on icon at bounding box center [726, 324] width 11 height 11
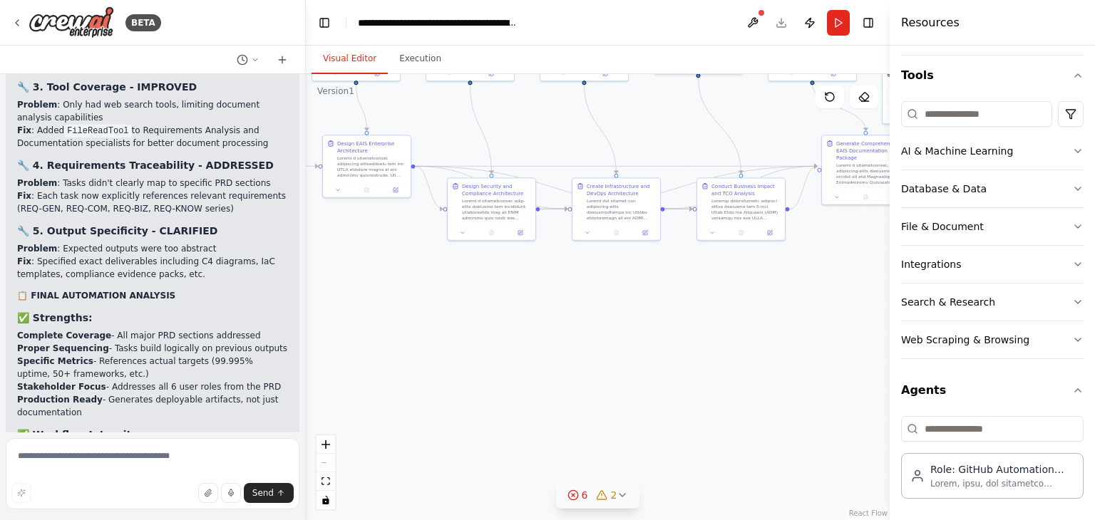
drag, startPoint x: 416, startPoint y: 331, endPoint x: 476, endPoint y: 351, distance: 63.3
click at [476, 351] on div ".deletable-edge-delete-btn { width: 20px; height: 20px; border: 0px solid #ffff…" at bounding box center [598, 297] width 584 height 446
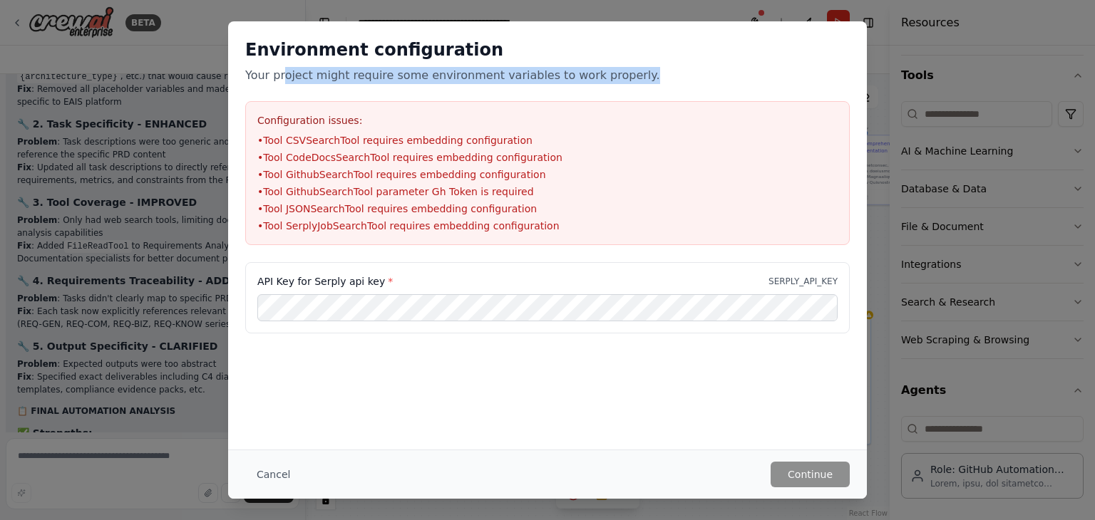
drag, startPoint x: 281, startPoint y: 79, endPoint x: 642, endPoint y: 83, distance: 360.7
click at [642, 83] on p "Your project might require some environment variables to work properly." at bounding box center [547, 75] width 604 height 17
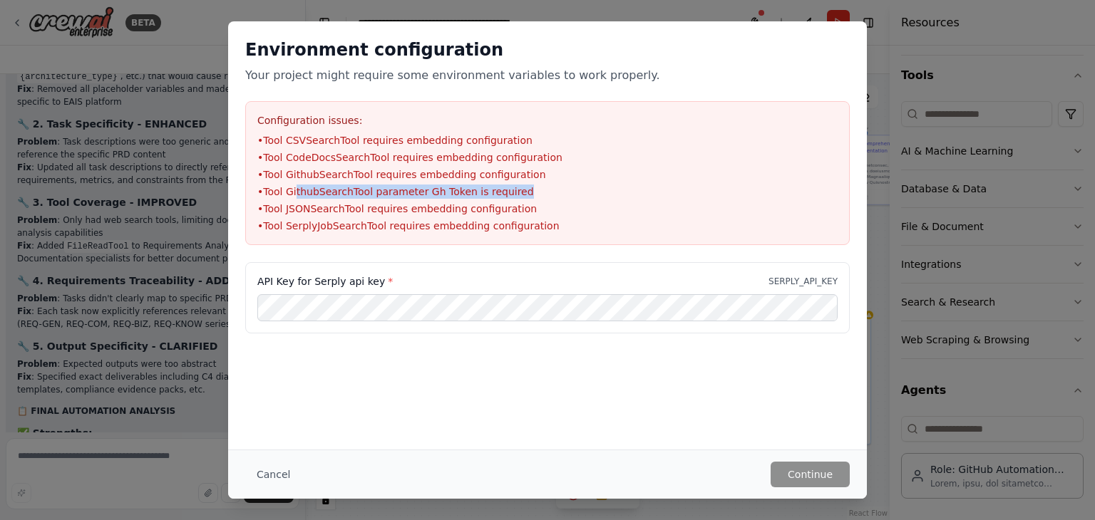
drag, startPoint x: 294, startPoint y: 192, endPoint x: 505, endPoint y: 182, distance: 211.2
click at [505, 182] on ul "• Tool CSVSearchTool requires embedding configuration • Tool CodeDocsSearchTool…" at bounding box center [547, 183] width 580 height 100
click at [456, 212] on li "• Tool JSONSearchTool requires embedding configuration" at bounding box center [547, 209] width 580 height 14
drag, startPoint x: 368, startPoint y: 230, endPoint x: 306, endPoint y: 247, distance: 63.5
click at [366, 230] on li "• Tool SerplyJobSearchTool requires embedding configuration" at bounding box center [547, 226] width 580 height 14
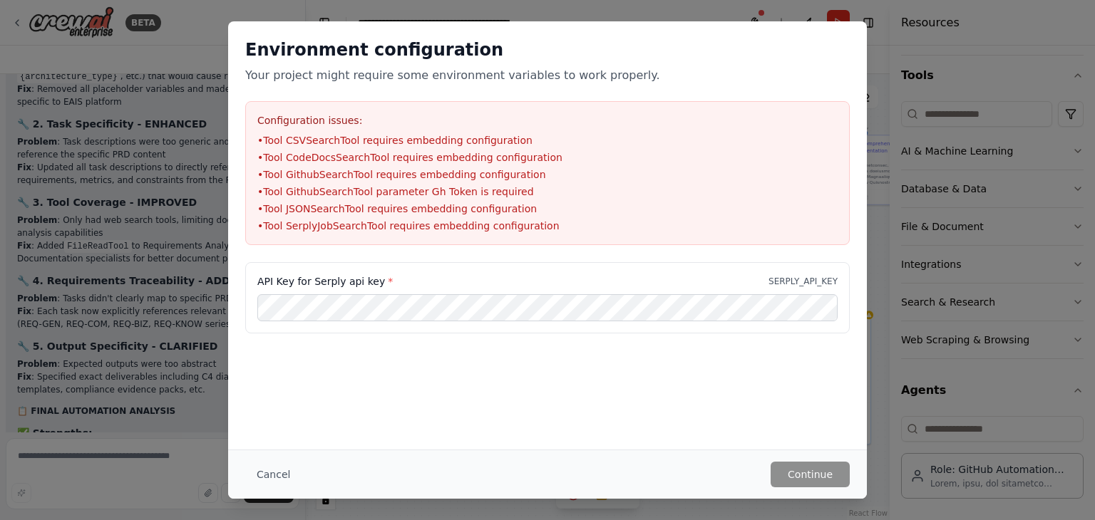
click at [128, 303] on div "Environment configuration Your project might require some environment variables…" at bounding box center [547, 260] width 1095 height 520
click at [275, 477] on button "Cancel" at bounding box center [273, 475] width 56 height 26
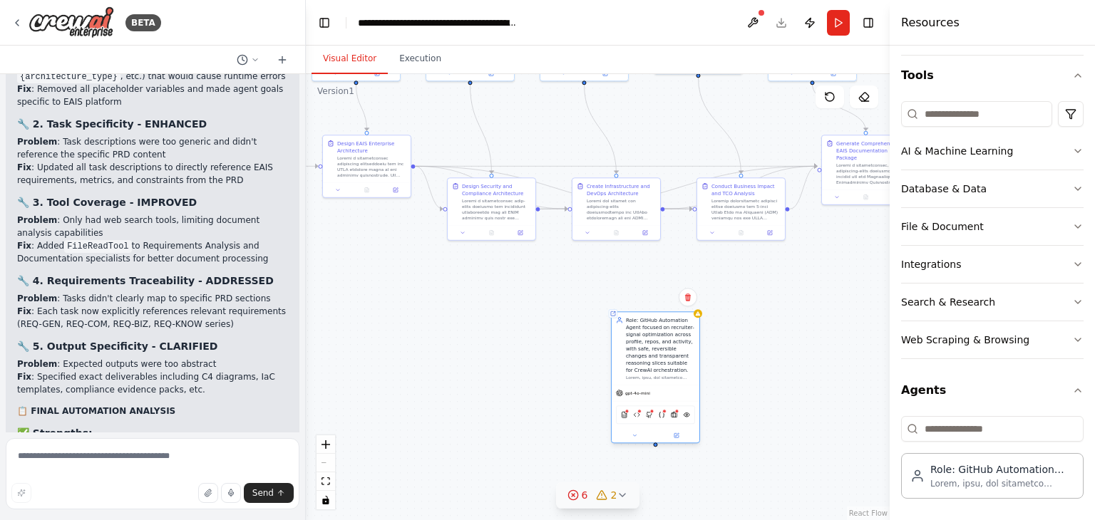
drag, startPoint x: 840, startPoint y: 328, endPoint x: 601, endPoint y: 324, distance: 238.8
click at [626, 324] on div "Role: GitHub Automation Agent focused on recruiter-signal optimization across p…" at bounding box center [660, 344] width 69 height 57
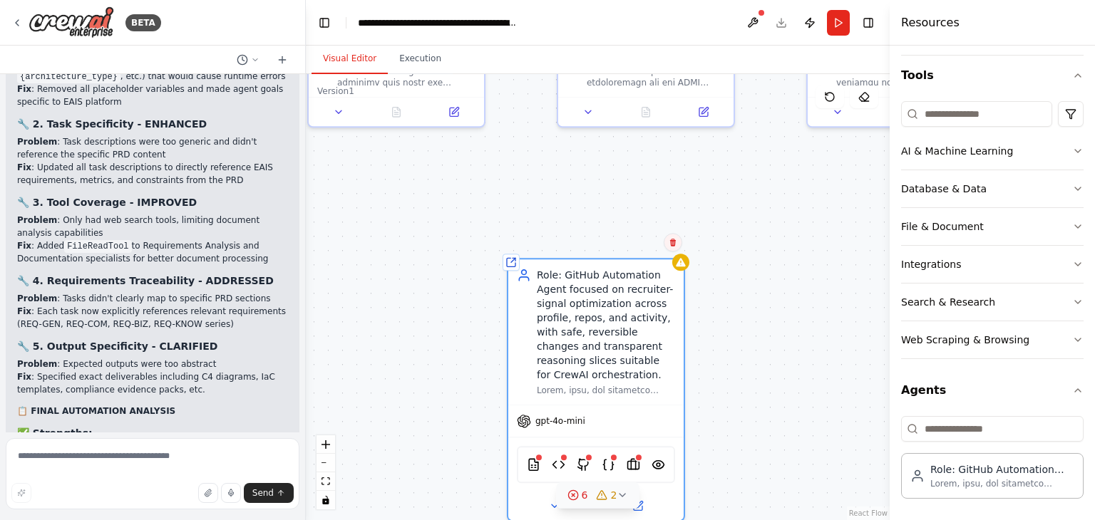
click at [673, 240] on icon at bounding box center [673, 243] width 6 height 8
click at [673, 244] on icon at bounding box center [673, 243] width 6 height 8
click at [670, 237] on button at bounding box center [673, 242] width 19 height 19
click at [670, 239] on icon at bounding box center [673, 242] width 9 height 9
click at [671, 246] on icon at bounding box center [673, 243] width 6 height 8
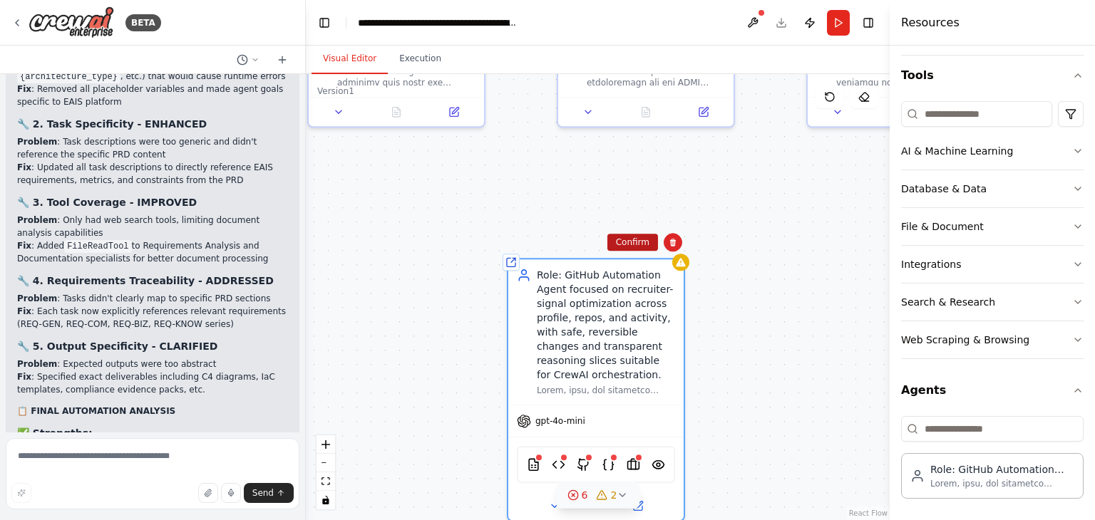
click at [631, 249] on button "Confirm" at bounding box center [632, 242] width 51 height 17
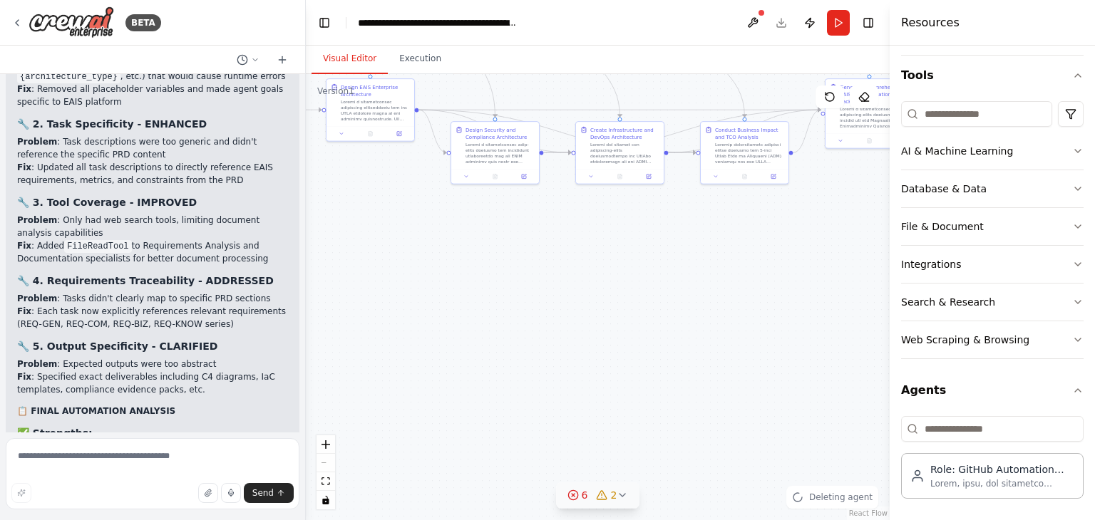
drag, startPoint x: 450, startPoint y: 269, endPoint x: 463, endPoint y: 269, distance: 12.1
click at [463, 269] on div ".deletable-edge-delete-btn { width: 20px; height: 20px; border: 0px solid #ffff…" at bounding box center [598, 297] width 584 height 446
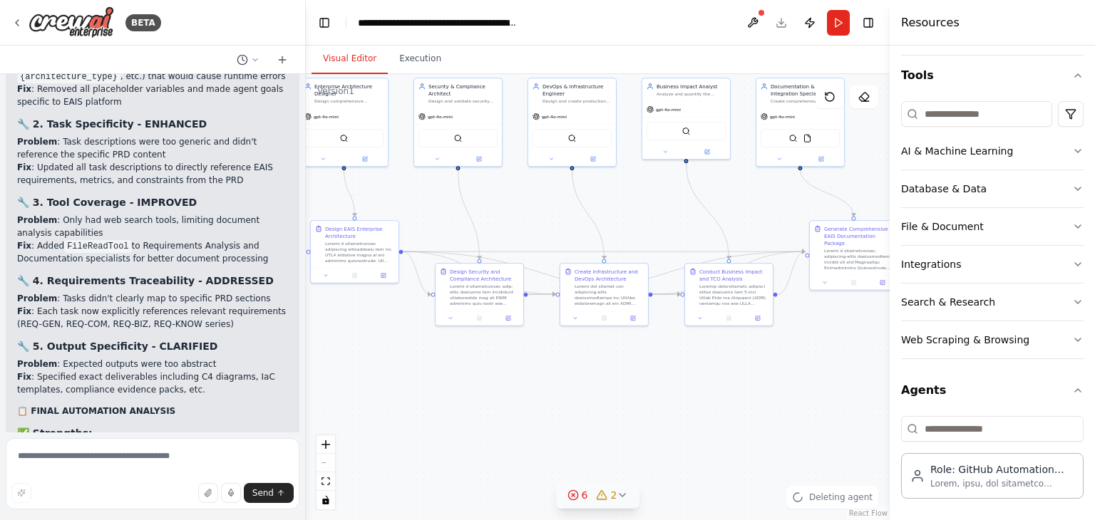
drag, startPoint x: 462, startPoint y: 277, endPoint x: 443, endPoint y: 436, distance: 160.8
click at [443, 436] on div ".deletable-edge-delete-btn { width: 20px; height: 20px; border: 0px solid #ffff…" at bounding box center [598, 297] width 584 height 446
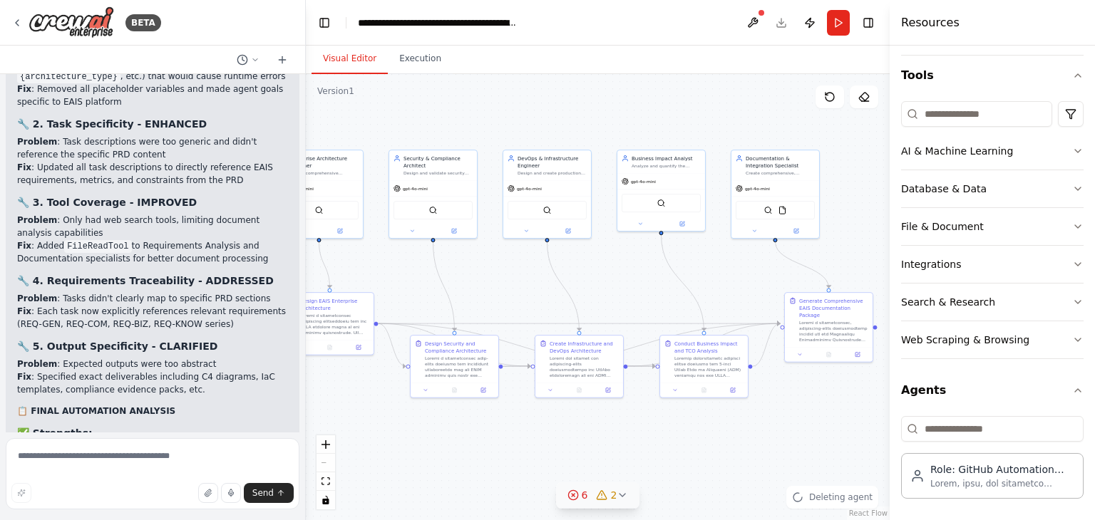
drag, startPoint x: 635, startPoint y: 250, endPoint x: 611, endPoint y: 297, distance: 52.9
click at [613, 298] on div ".deletable-edge-delete-btn { width: 20px; height: 20px; border: 0px solid #ffff…" at bounding box center [598, 297] width 584 height 446
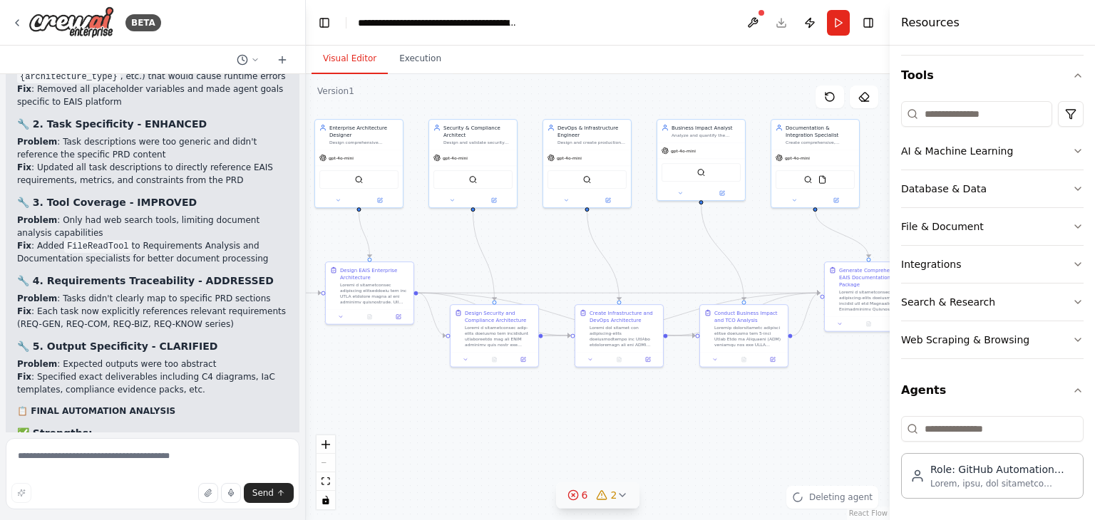
drag, startPoint x: 498, startPoint y: 294, endPoint x: 539, endPoint y: 260, distance: 53.7
click at [539, 260] on div ".deletable-edge-delete-btn { width: 20px; height: 20px; border: 0px solid #ffff…" at bounding box center [598, 297] width 584 height 446
drag, startPoint x: 500, startPoint y: 335, endPoint x: 500, endPoint y: 393, distance: 57.7
click at [500, 399] on div at bounding box center [500, 410] width 69 height 23
drag, startPoint x: 634, startPoint y: 331, endPoint x: 619, endPoint y: 264, distance: 69.3
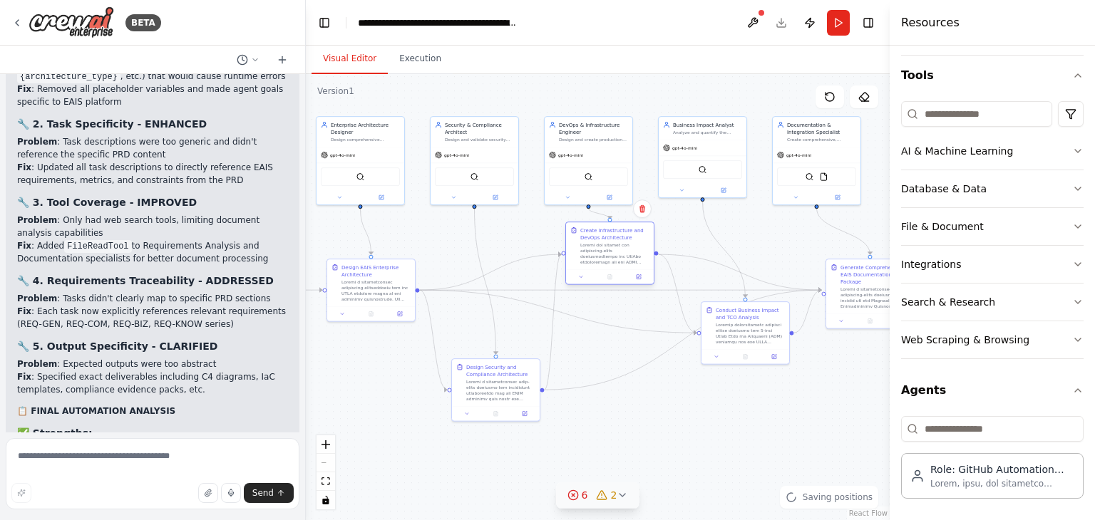
click at [619, 264] on div at bounding box center [614, 253] width 69 height 23
drag, startPoint x: 600, startPoint y: 265, endPoint x: 604, endPoint y: 337, distance: 72.1
click at [604, 337] on div "Create Infrastructure and DevOps Architecture" at bounding box center [617, 317] width 88 height 47
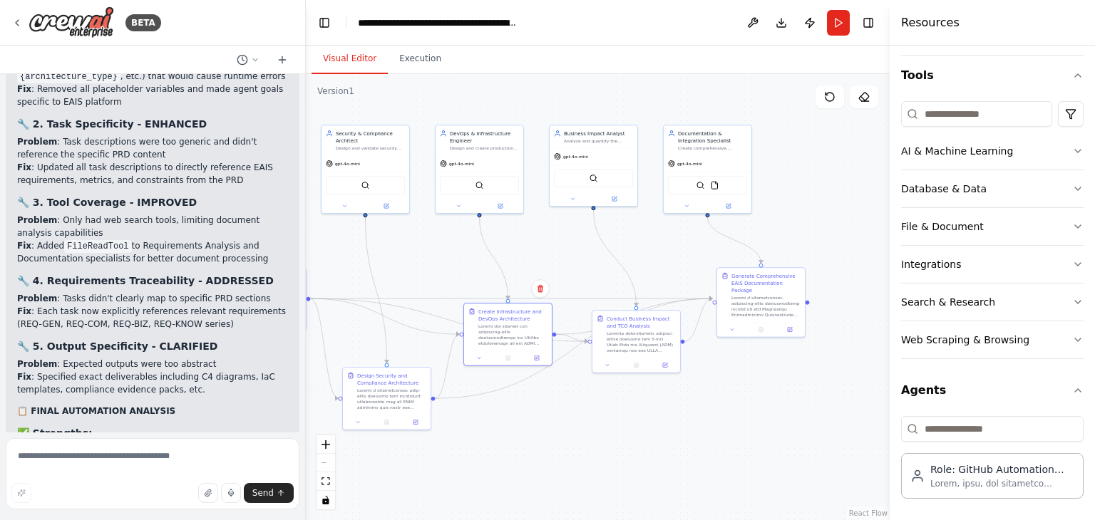
drag, startPoint x: 710, startPoint y: 393, endPoint x: 599, endPoint y: 402, distance: 110.8
click at [600, 402] on div ".deletable-edge-delete-btn { width: 20px; height: 20px; border: 0px solid #ffff…" at bounding box center [598, 297] width 584 height 446
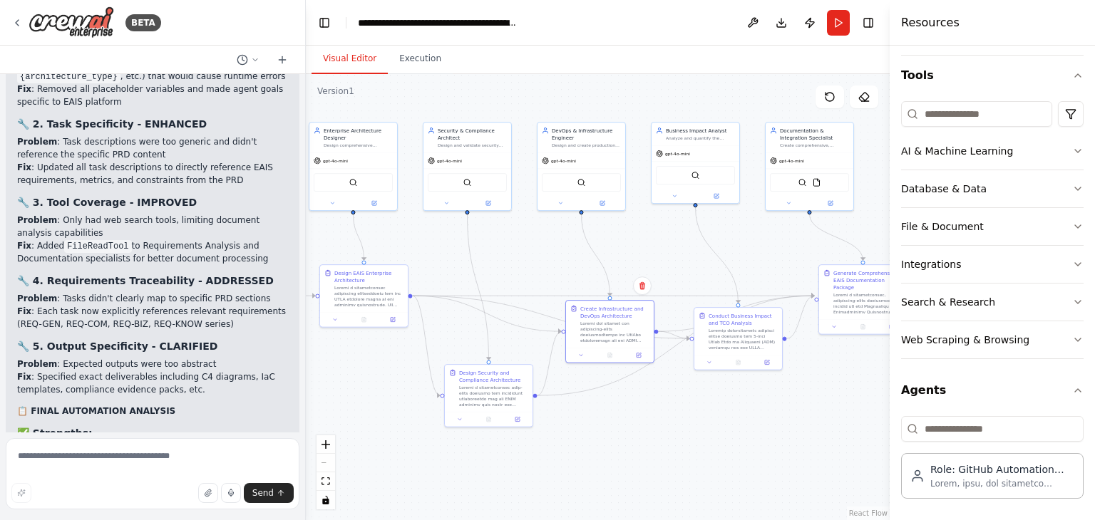
drag, startPoint x: 659, startPoint y: 442, endPoint x: 557, endPoint y: 426, distance: 103.2
click at [762, 439] on div ".deletable-edge-delete-btn { width: 20px; height: 20px; border: 0px solid #ffff…" at bounding box center [598, 297] width 584 height 446
drag, startPoint x: 484, startPoint y: 402, endPoint x: 485, endPoint y: 378, distance: 24.2
click at [485, 378] on div at bounding box center [494, 373] width 69 height 23
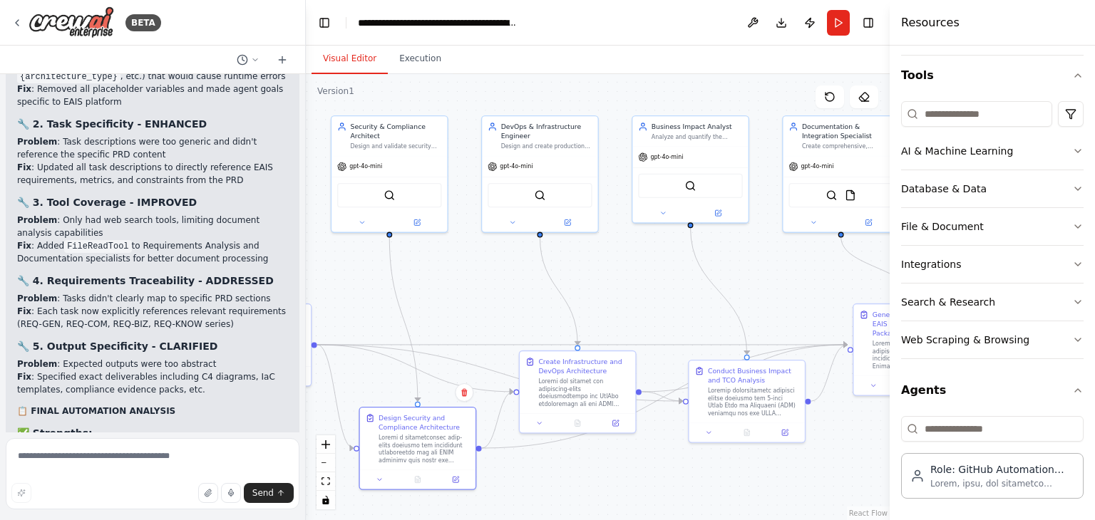
drag, startPoint x: 732, startPoint y: 256, endPoint x: 758, endPoint y: 283, distance: 37.3
click at [758, 283] on div ".deletable-edge-delete-btn { width: 20px; height: 20px; border: 0px solid #ffff…" at bounding box center [598, 297] width 584 height 446
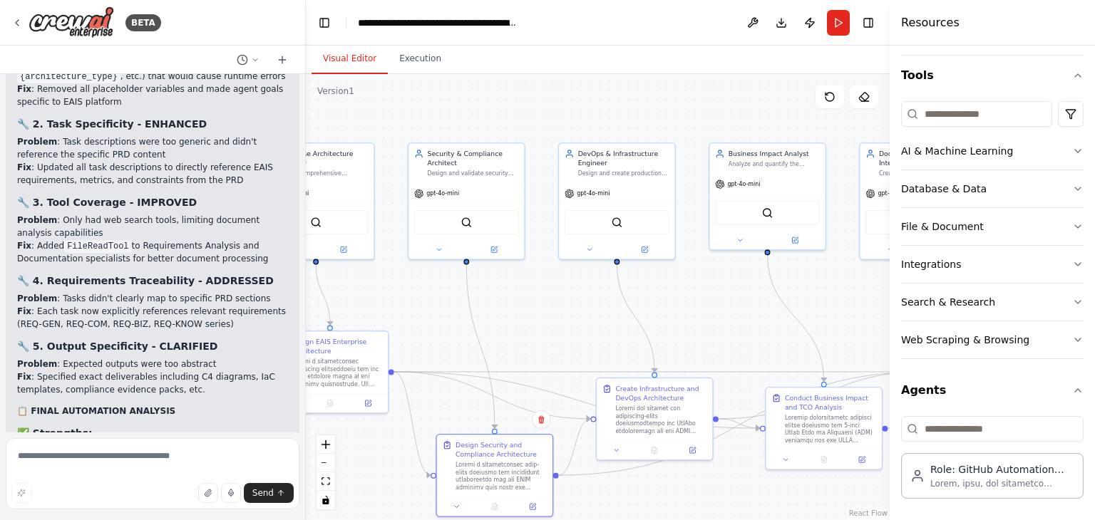
drag, startPoint x: 698, startPoint y: 289, endPoint x: 737, endPoint y: 289, distance: 39.2
click at [737, 289] on div ".deletable-edge-delete-btn { width: 20px; height: 20px; border: 0px solid #ffff…" at bounding box center [598, 297] width 584 height 446
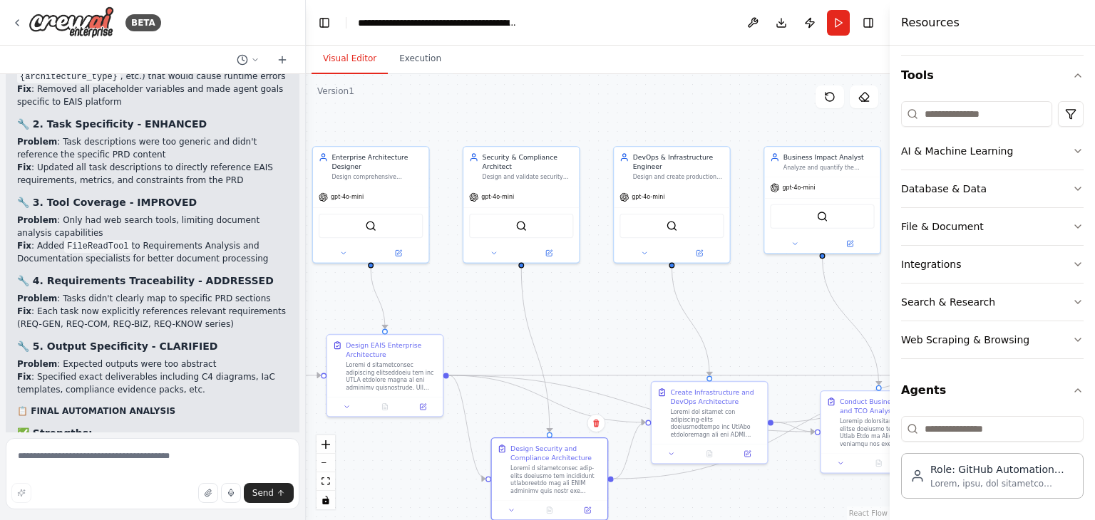
drag, startPoint x: 524, startPoint y: 281, endPoint x: 609, endPoint y: 292, distance: 85.5
click at [656, 292] on div ".deletable-edge-delete-btn { width: 20px; height: 20px; border: 0px solid #ffff…" at bounding box center [598, 297] width 584 height 446
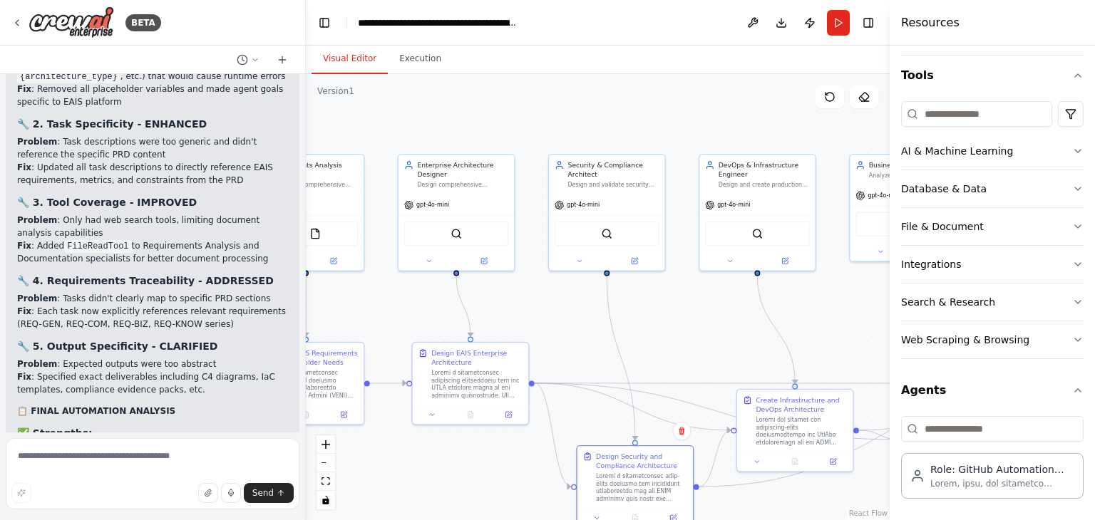
drag, startPoint x: 540, startPoint y: 289, endPoint x: 636, endPoint y: 296, distance: 96.5
click at [636, 296] on div ".deletable-edge-delete-btn { width: 20px; height: 20px; border: 0px solid #ffff…" at bounding box center [598, 297] width 584 height 446
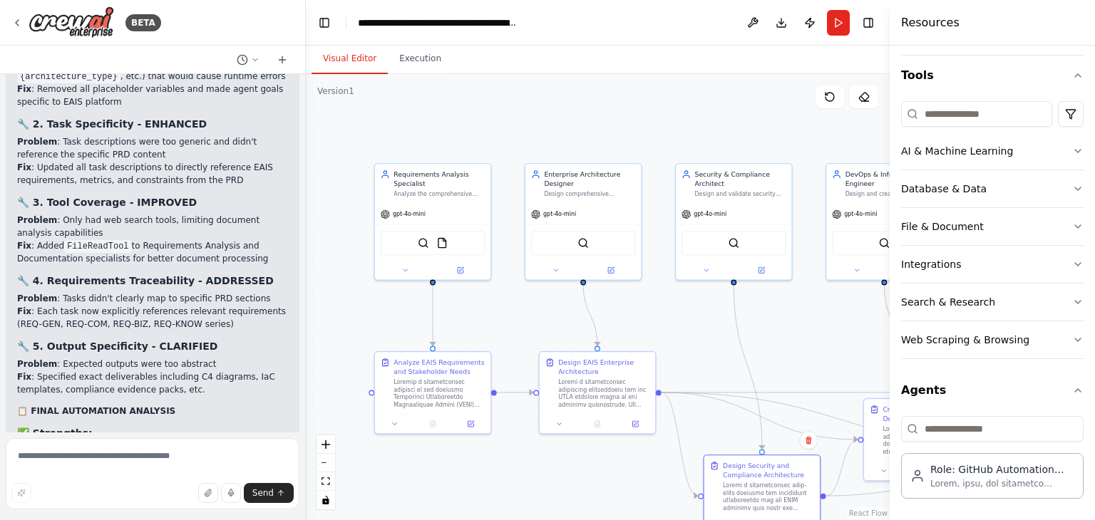
drag, startPoint x: 470, startPoint y: 301, endPoint x: 508, endPoint y: 304, distance: 37.9
click at [508, 304] on div ".deletable-edge-delete-btn { width: 20px; height: 20px; border: 0px solid #ffff…" at bounding box center [598, 297] width 584 height 446
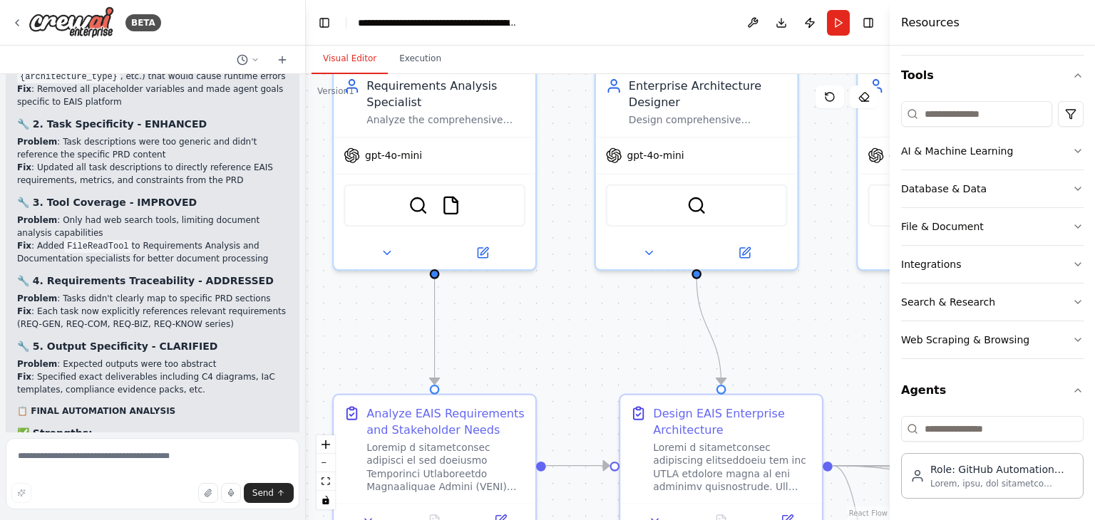
drag, startPoint x: 580, startPoint y: 314, endPoint x: 567, endPoint y: 298, distance: 20.8
click at [573, 313] on div ".deletable-edge-delete-btn { width: 20px; height: 20px; border: 0px solid #ffff…" at bounding box center [598, 297] width 584 height 446
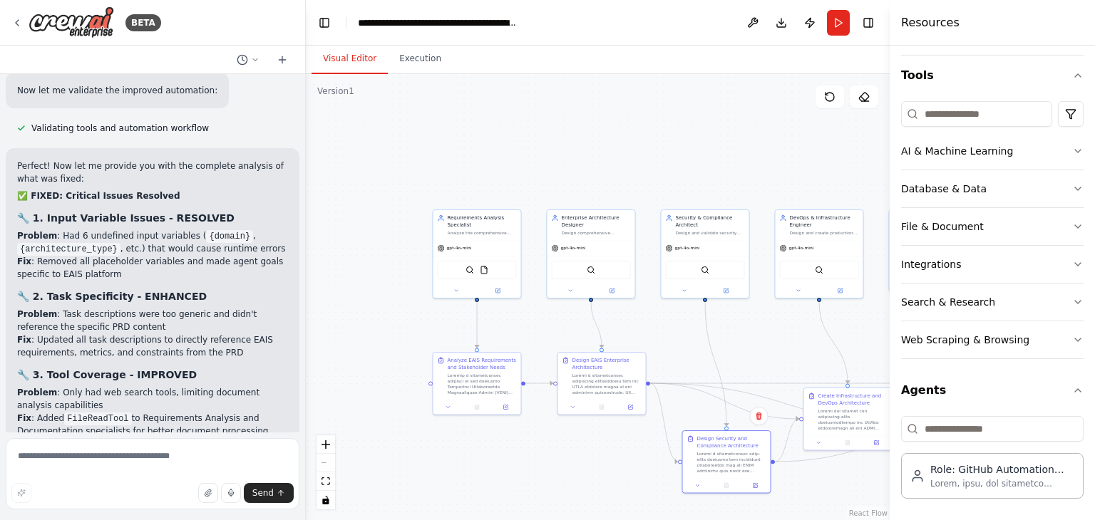
scroll to position [6471, 0]
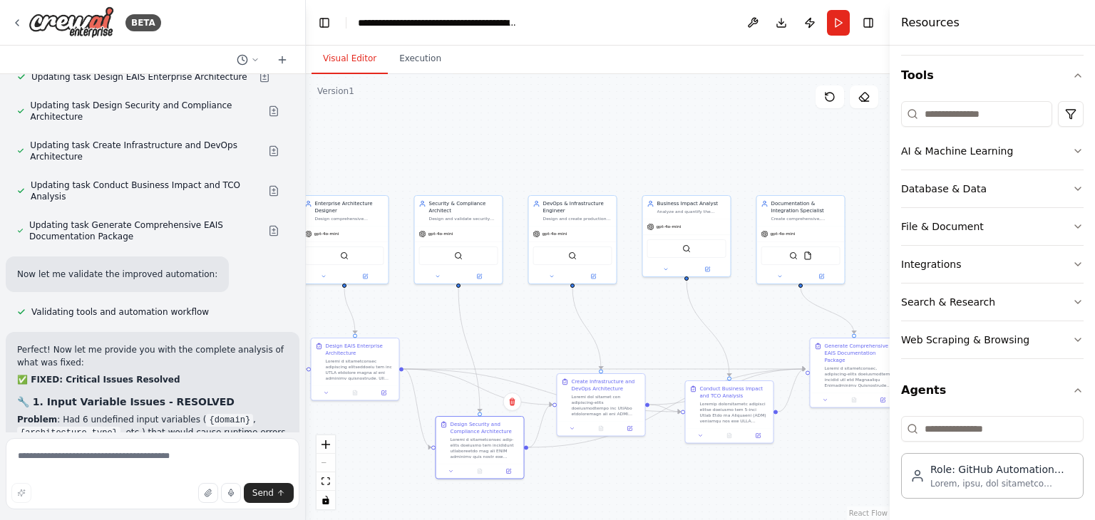
drag, startPoint x: 646, startPoint y: 138, endPoint x: 412, endPoint y: 123, distance: 234.9
click at [412, 123] on div ".deletable-edge-delete-btn { width: 20px; height: 20px; border: 0px solid #ffff…" at bounding box center [598, 297] width 584 height 446
click at [671, 326] on div ".deletable-edge-delete-btn { width: 20px; height: 20px; border: 0px solid #ffff…" at bounding box center [598, 297] width 584 height 446
click at [776, 17] on button "Download" at bounding box center [781, 23] width 23 height 26
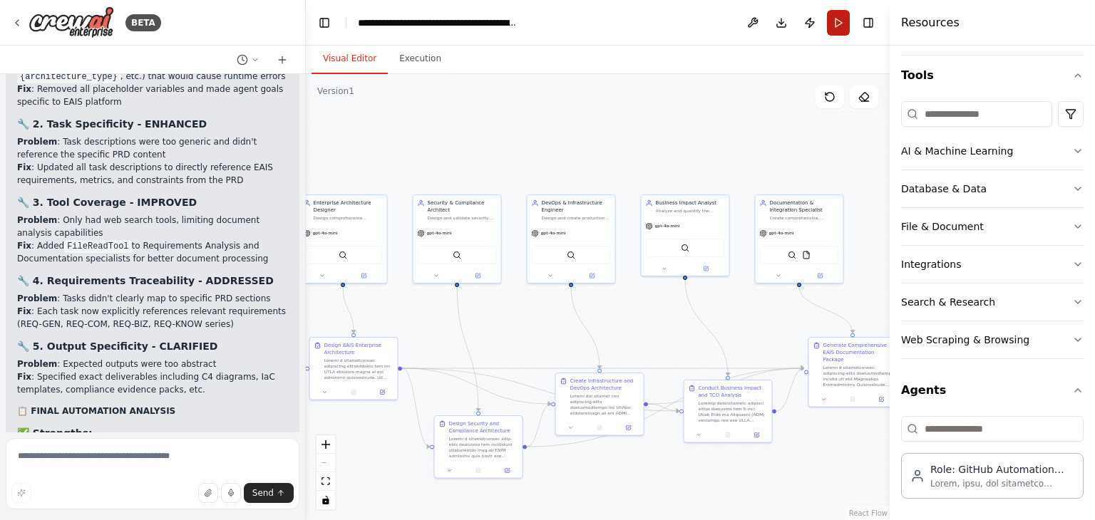
click at [844, 24] on button "Run" at bounding box center [838, 23] width 23 height 26
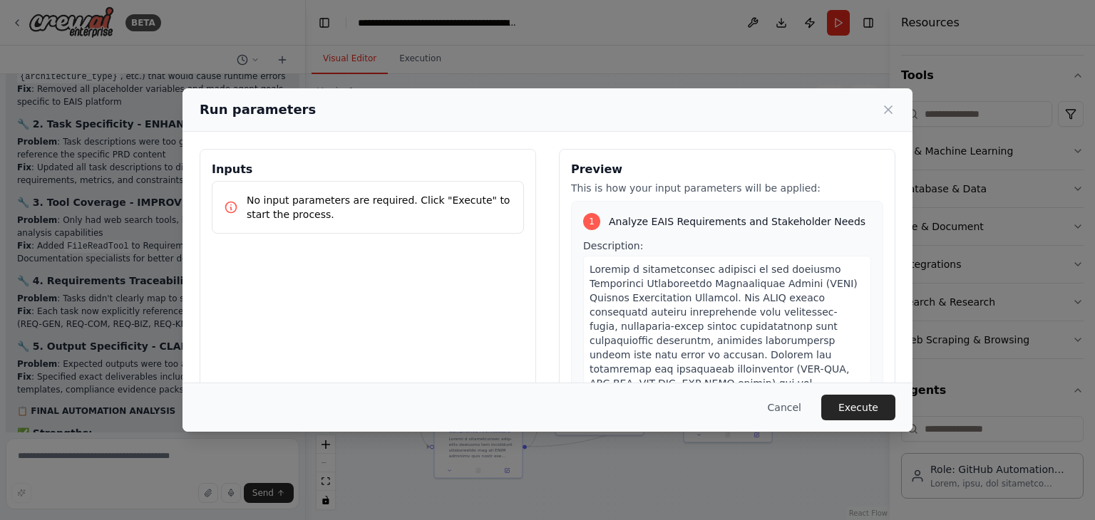
scroll to position [285, 0]
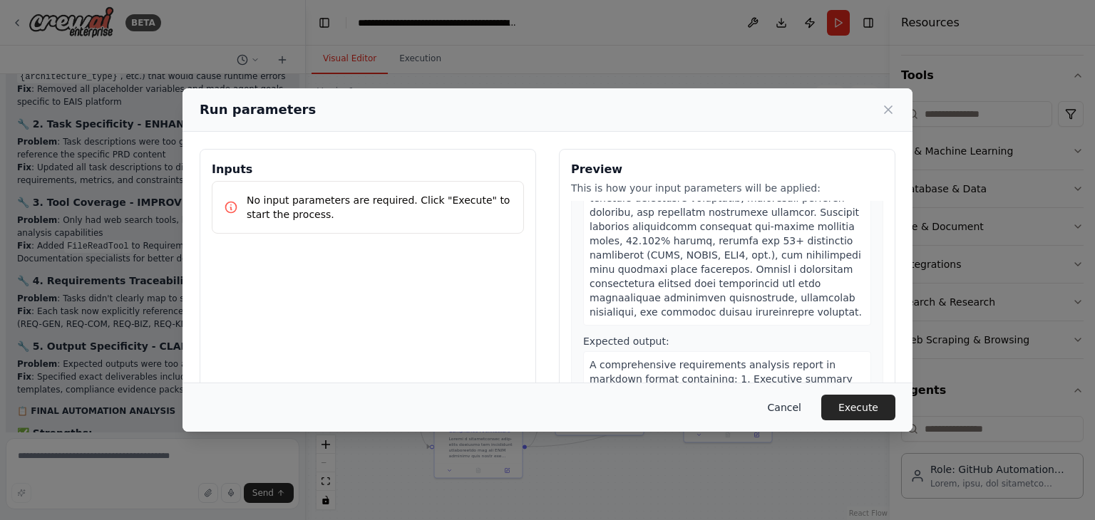
click at [785, 404] on button "Cancel" at bounding box center [784, 408] width 56 height 26
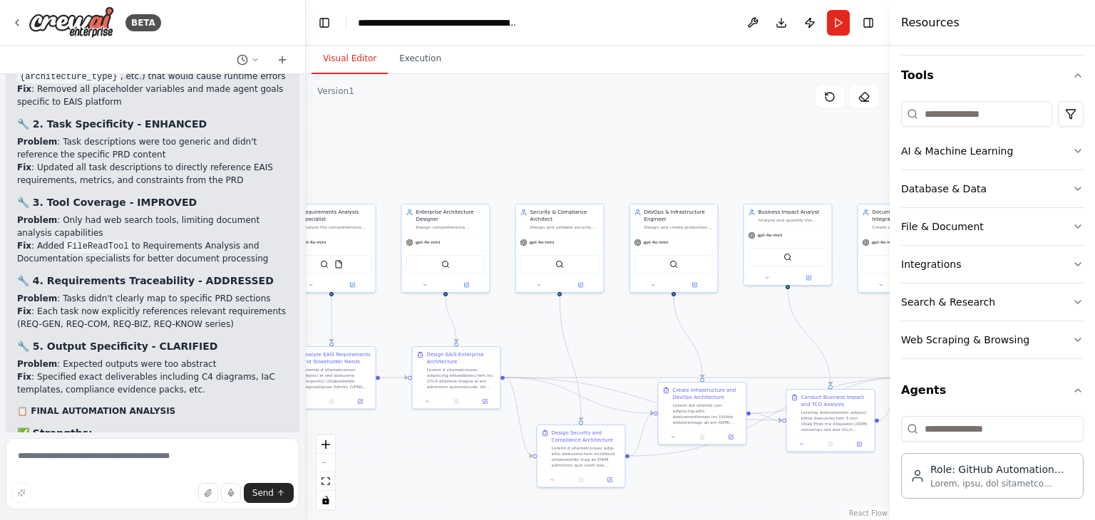
drag, startPoint x: 470, startPoint y: 95, endPoint x: 573, endPoint y: 104, distance: 103.1
click at [573, 104] on div ".deletable-edge-delete-btn { width: 20px; height: 20px; border: 0px solid #ffff…" at bounding box center [598, 297] width 584 height 446
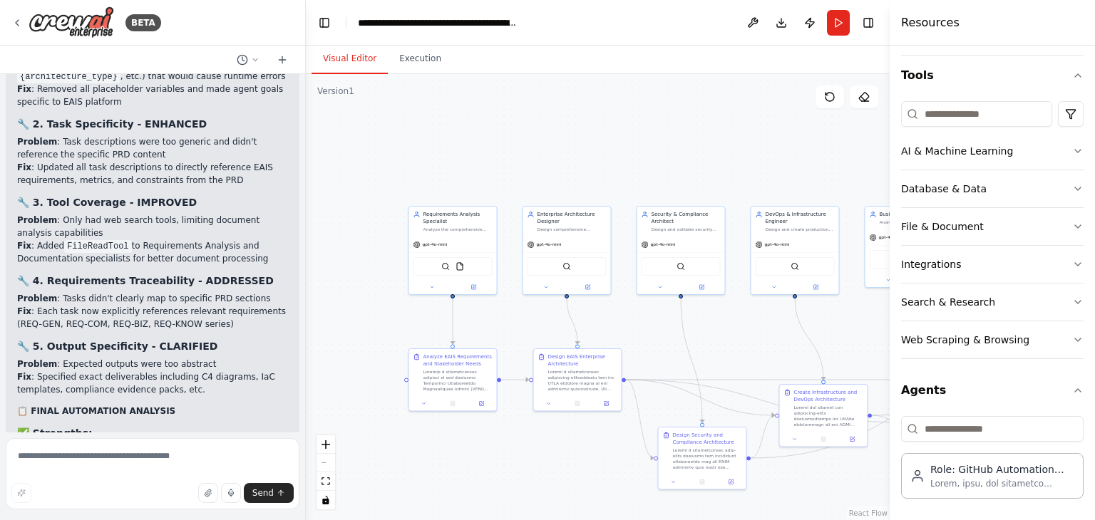
drag, startPoint x: 500, startPoint y: 170, endPoint x: 567, endPoint y: 181, distance: 68.0
click at [583, 177] on div ".deletable-edge-delete-btn { width: 20px; height: 20px; border: 0px solid #ffff…" at bounding box center [598, 297] width 584 height 446
drag, startPoint x: 567, startPoint y: 181, endPoint x: 446, endPoint y: 172, distance: 121.5
click at [449, 172] on div ".deletable-edge-delete-btn { width: 20px; height: 20px; border: 0px solid #ffff…" at bounding box center [598, 297] width 584 height 446
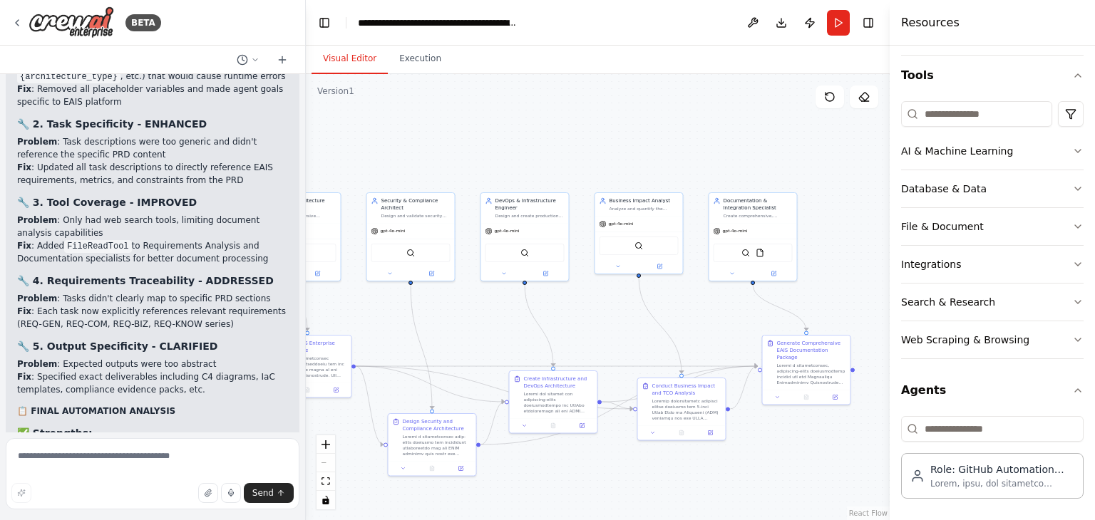
drag, startPoint x: 496, startPoint y: 183, endPoint x: 489, endPoint y: 180, distance: 7.7
click at [489, 180] on div ".deletable-edge-delete-btn { width: 20px; height: 20px; border: 0px solid #ffff…" at bounding box center [598, 297] width 584 height 446
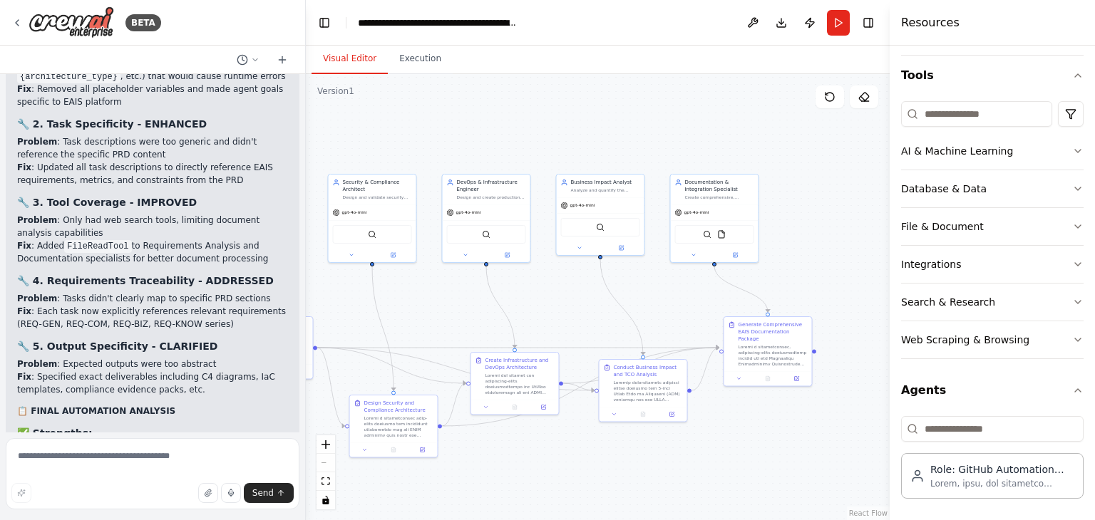
drag, startPoint x: 845, startPoint y: 295, endPoint x: 793, endPoint y: 269, distance: 58.7
click at [793, 269] on div ".deletable-edge-delete-btn { width: 20px; height: 20px; border: 0px solid #ffff…" at bounding box center [598, 297] width 584 height 446
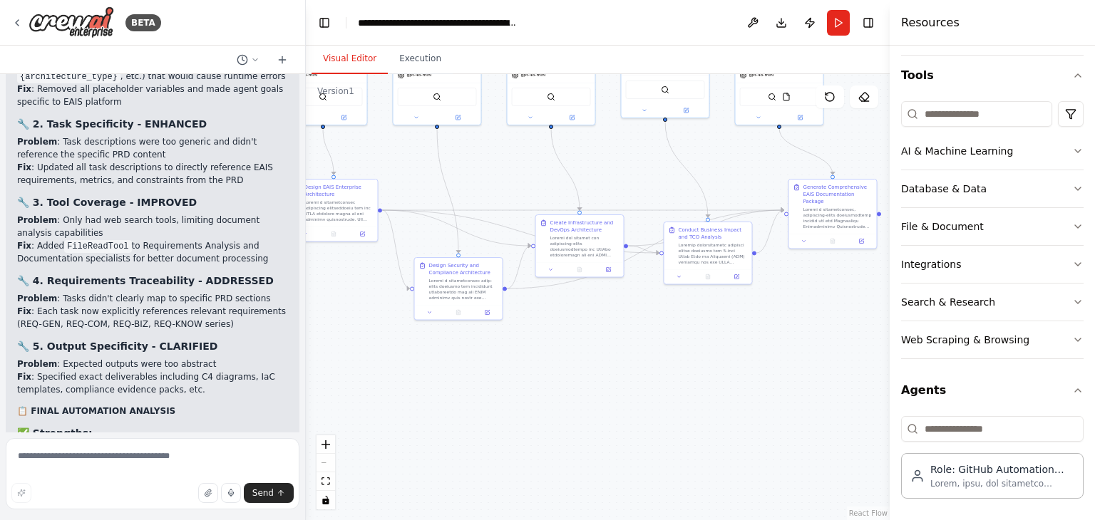
drag, startPoint x: 718, startPoint y: 451, endPoint x: 799, endPoint y: 319, distance: 154.5
click at [799, 319] on div ".deletable-edge-delete-btn { width: 20px; height: 20px; border: 0px solid #ffff…" at bounding box center [598, 297] width 584 height 446
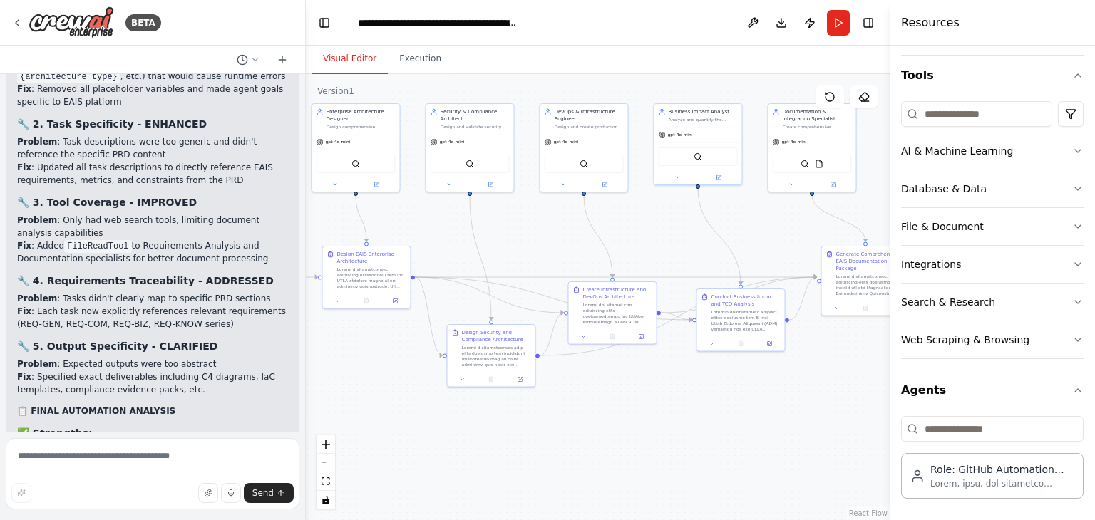
drag, startPoint x: 607, startPoint y: 321, endPoint x: 644, endPoint y: 440, distance: 124.5
click at [647, 444] on div ".deletable-edge-delete-btn { width: 20px; height: 20px; border: 0px solid #ffff…" at bounding box center [598, 297] width 584 height 446
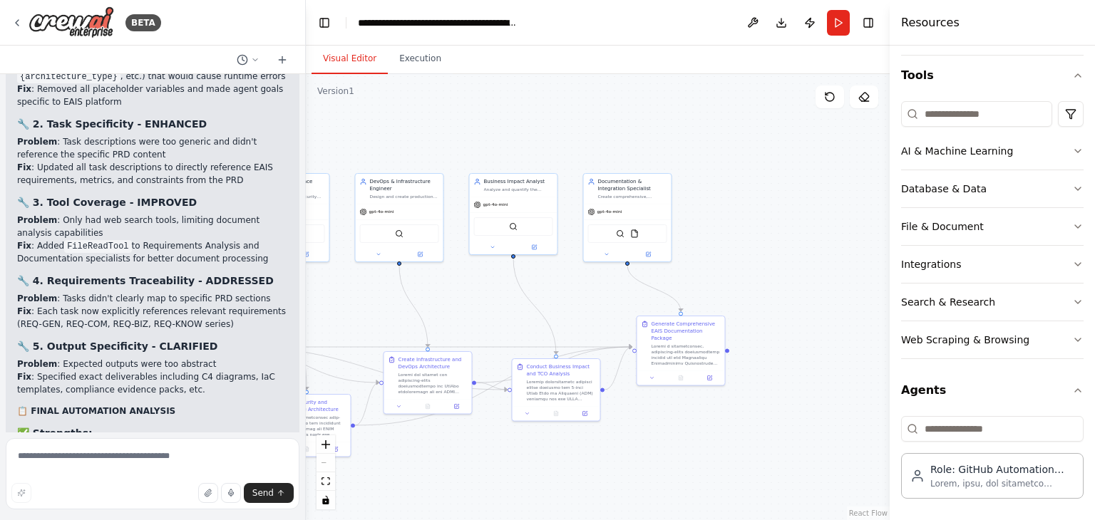
drag, startPoint x: 696, startPoint y: 296, endPoint x: 502, endPoint y: 313, distance: 194.6
click at [502, 313] on div ".deletable-edge-delete-btn { width: 20px; height: 20px; border: 0px solid #ffff…" at bounding box center [598, 297] width 584 height 446
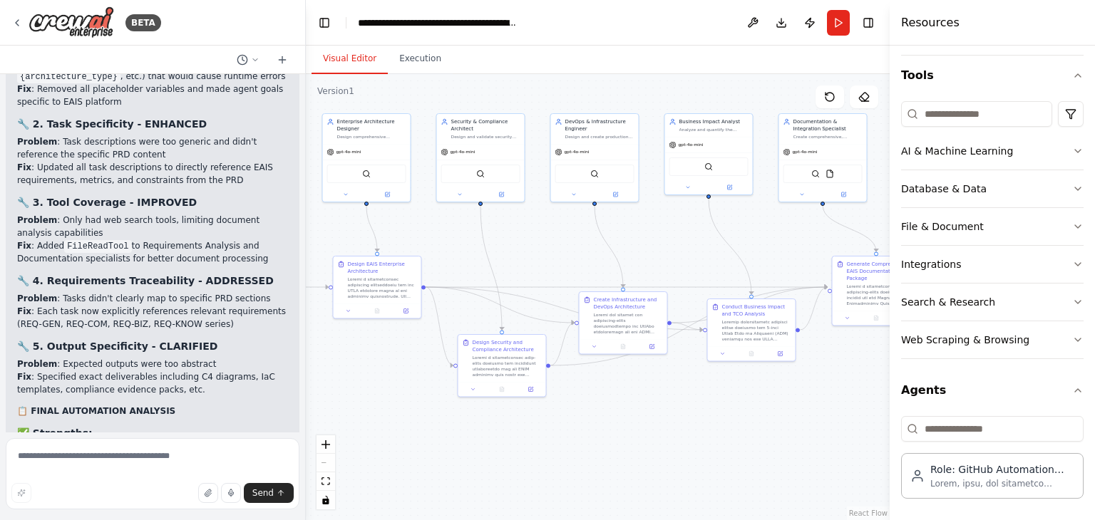
drag, startPoint x: 435, startPoint y: 292, endPoint x: 630, endPoint y: 232, distance: 204.3
click at [630, 232] on div ".deletable-edge-delete-btn { width: 20px; height: 20px; border: 0px solid #ffff…" at bounding box center [598, 297] width 584 height 446
